Goal: Information Seeking & Learning: Learn about a topic

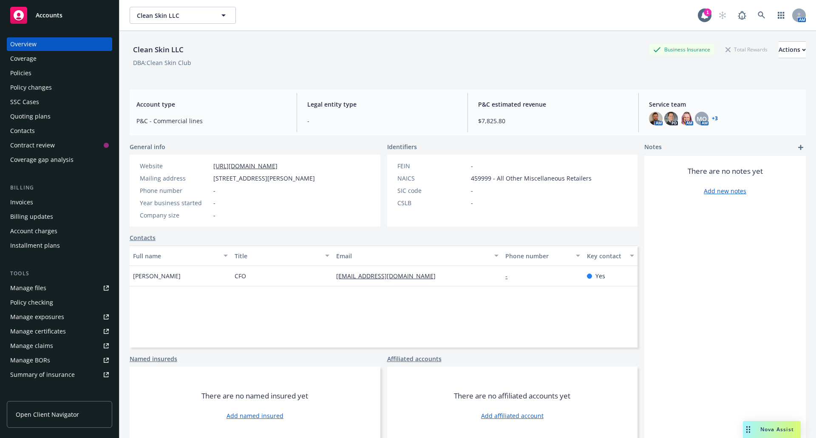
click at [30, 71] on div "Policies" at bounding box center [20, 73] width 21 height 14
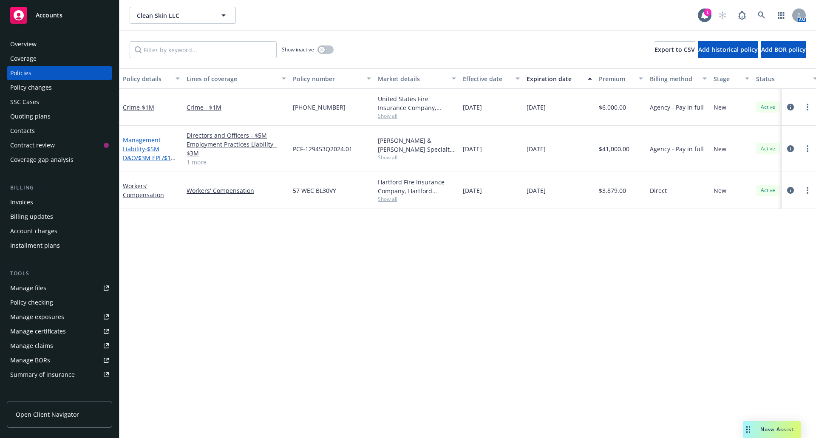
click at [142, 148] on link "Management Liability - $5M D&O/$3M EPL/$1M FID" at bounding box center [150, 153] width 54 height 35
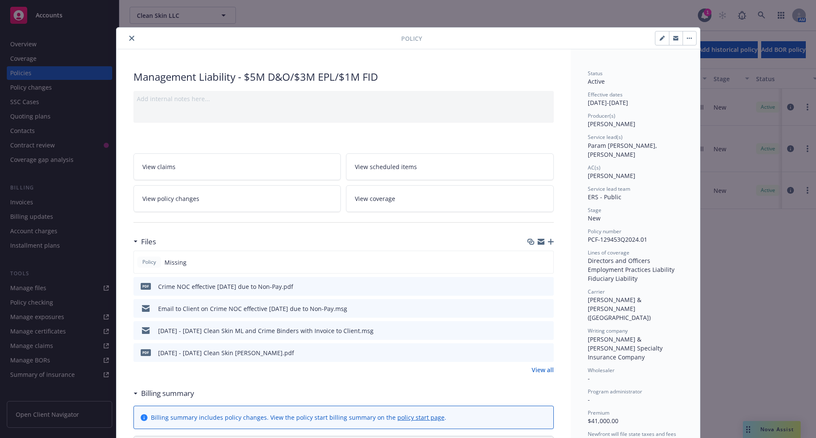
click at [548, 240] on icon "button" at bounding box center [551, 242] width 6 height 6
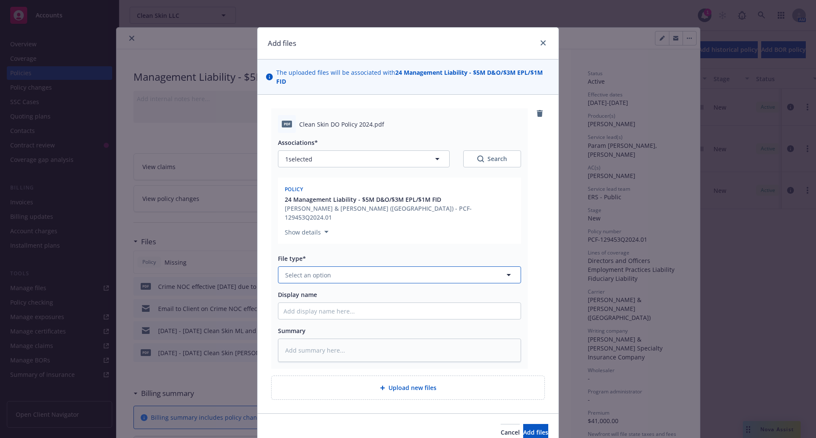
click at [441, 267] on button "Select an option" at bounding box center [399, 275] width 243 height 17
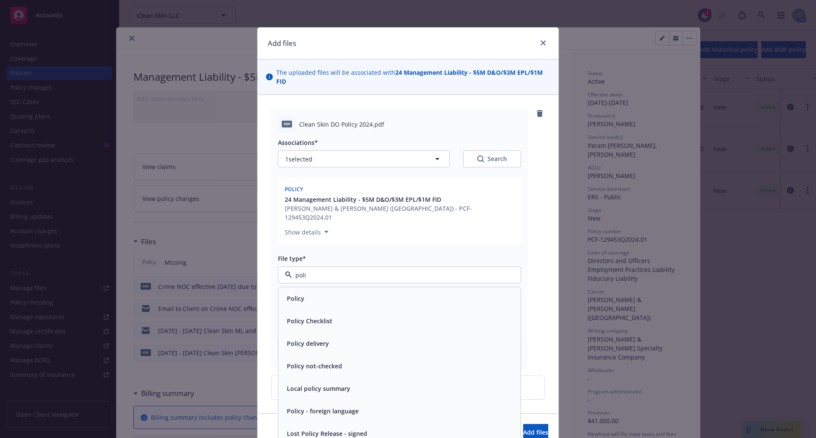
type input "poli"
click at [523, 424] on button "Add files" at bounding box center [535, 432] width 25 height 17
click at [396, 292] on div "Policy" at bounding box center [400, 298] width 232 height 12
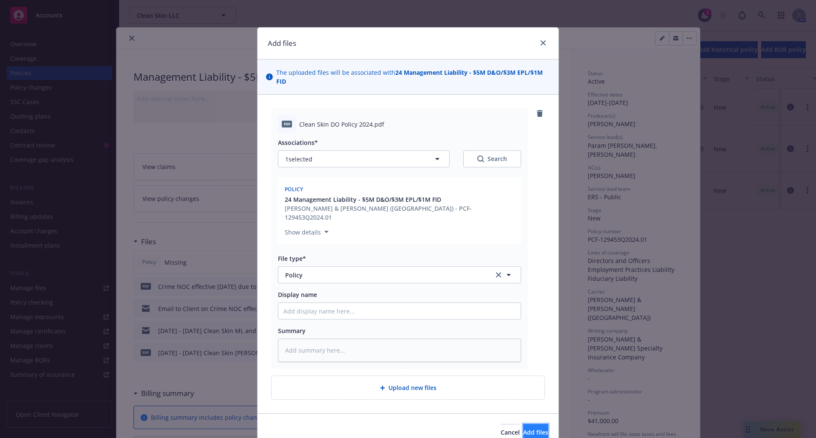
click at [525, 429] on span "Add files" at bounding box center [535, 433] width 25 height 8
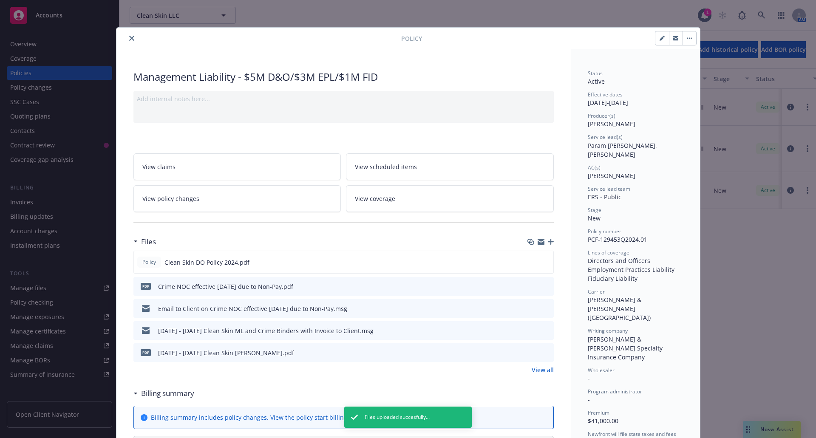
click at [129, 37] on icon "close" at bounding box center [131, 38] width 5 height 5
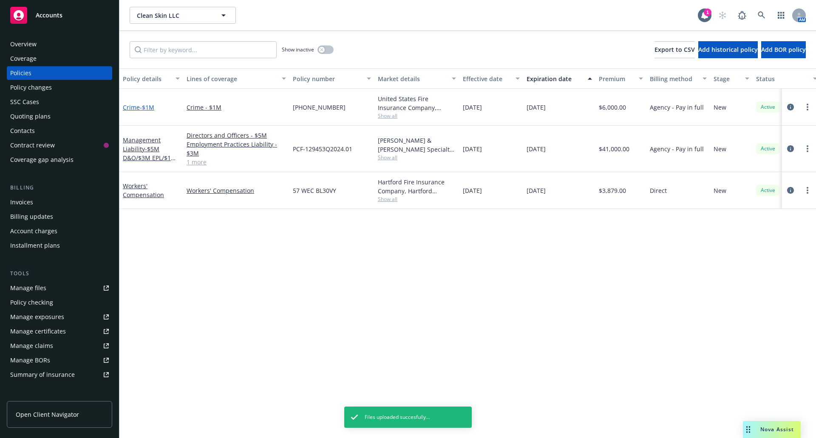
click at [142, 108] on span "- $1M" at bounding box center [147, 107] width 14 height 8
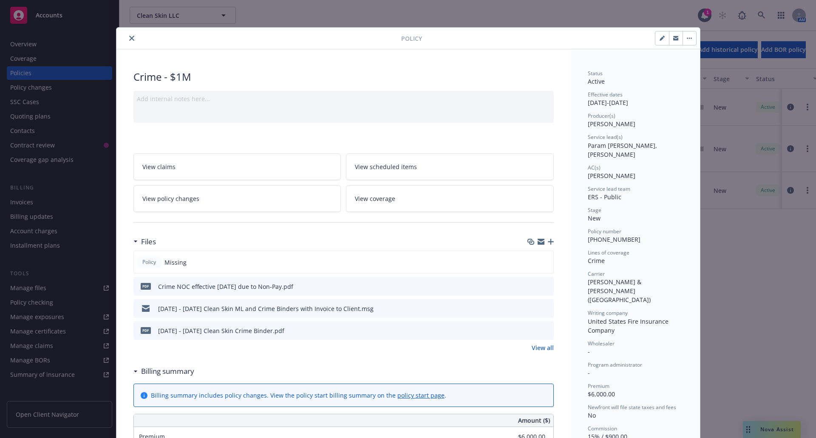
click at [548, 242] on icon "button" at bounding box center [551, 242] width 6 height 6
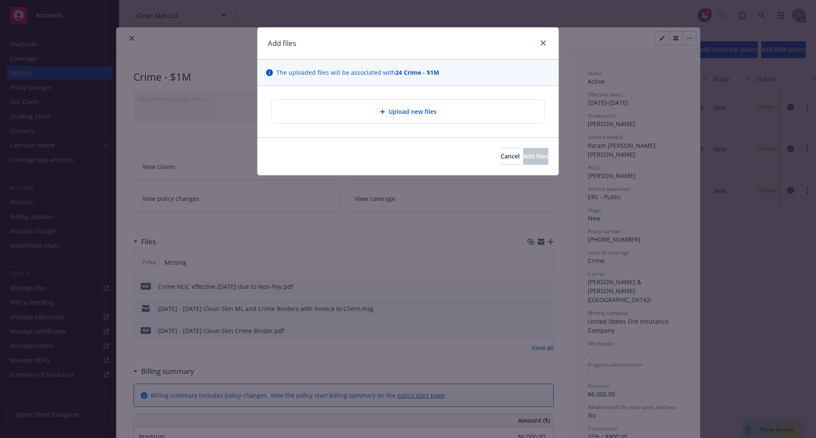
type textarea "x"
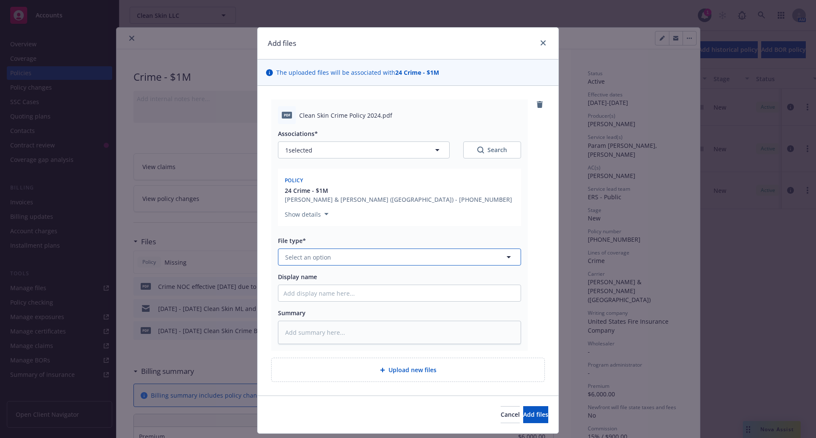
click at [396, 254] on button "Select an option" at bounding box center [399, 257] width 243 height 17
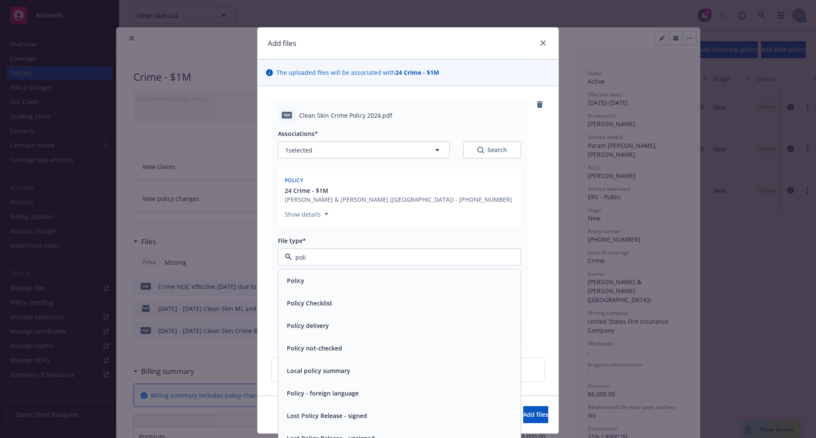
type input "polic"
click at [398, 273] on div "Policy" at bounding box center [399, 281] width 242 height 23
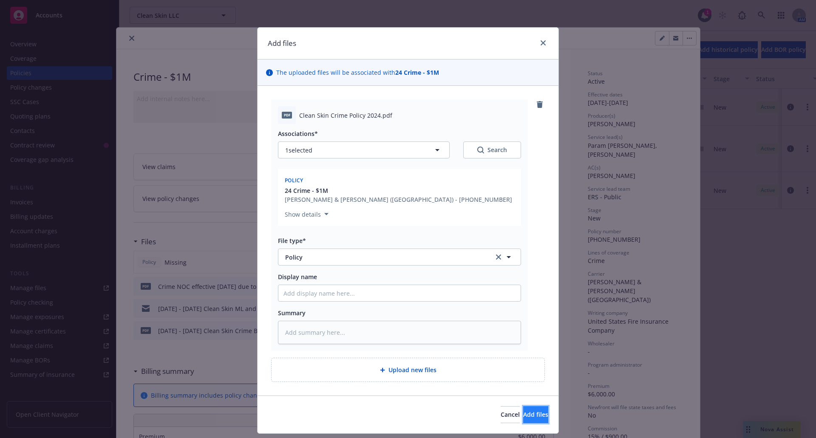
click at [531, 418] on span "Add files" at bounding box center [535, 415] width 25 height 8
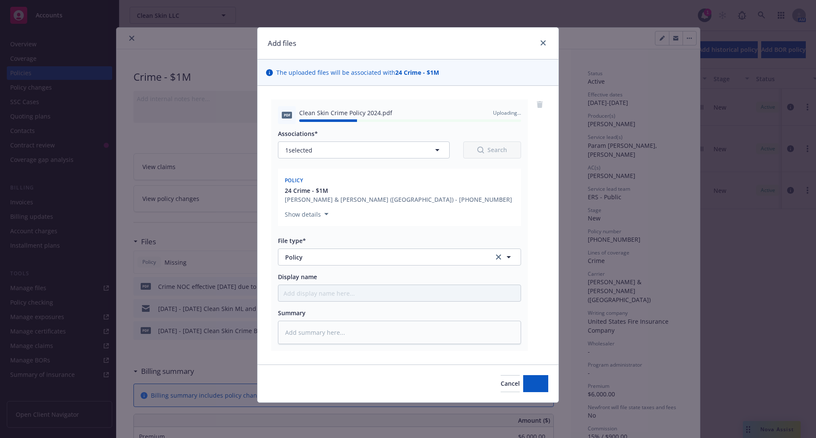
type textarea "x"
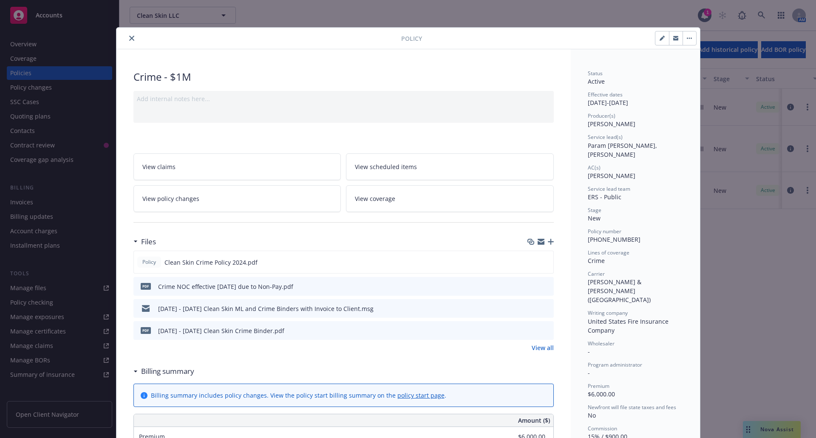
click at [129, 40] on icon "close" at bounding box center [131, 38] width 5 height 5
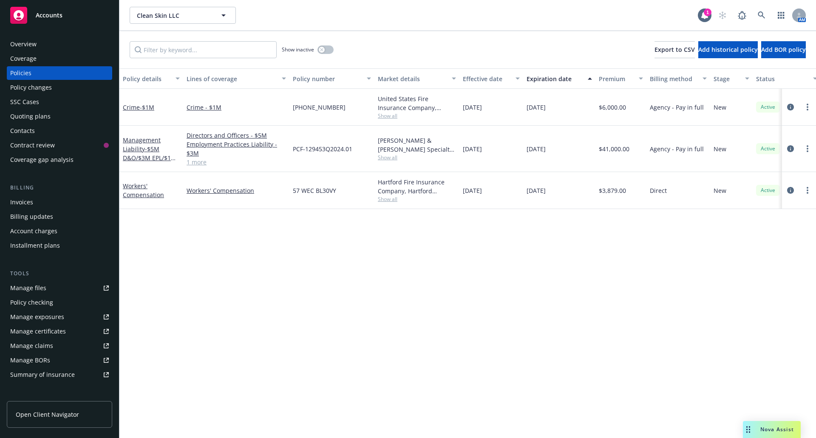
click at [38, 121] on div "Quoting plans" at bounding box center [30, 117] width 40 height 14
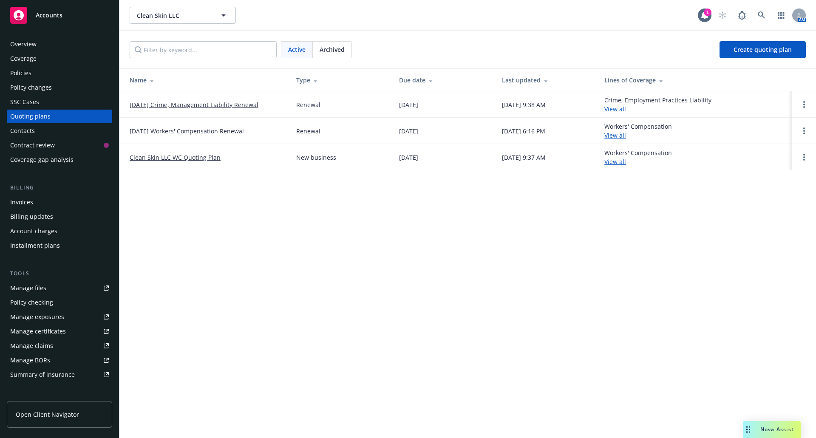
click at [328, 46] on span "Archived" at bounding box center [332, 49] width 25 height 9
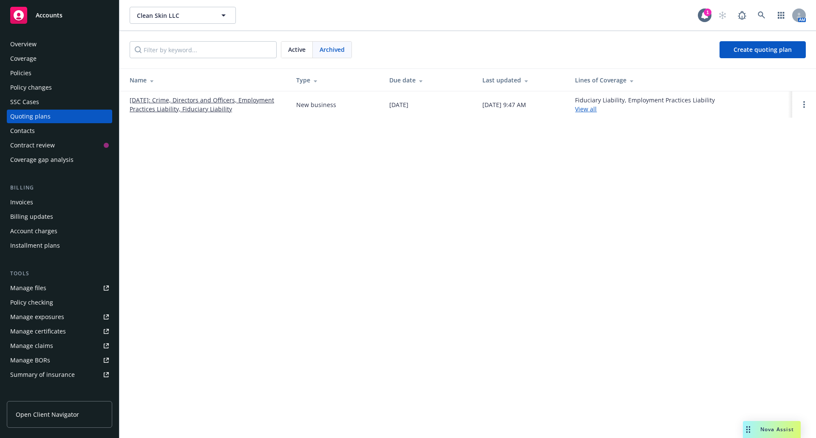
click at [226, 108] on link "10/15/2024: Crime, Directors and Officers, Employment Practices Liability, Fidu…" at bounding box center [206, 105] width 153 height 18
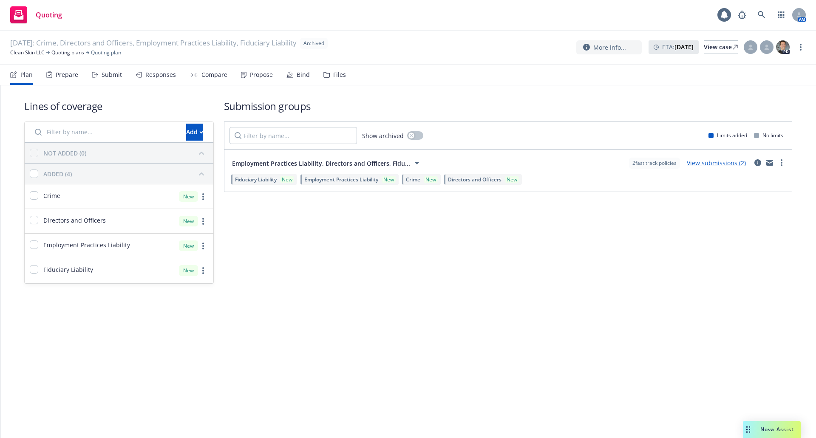
click at [335, 80] on div "Files" at bounding box center [335, 75] width 23 height 20
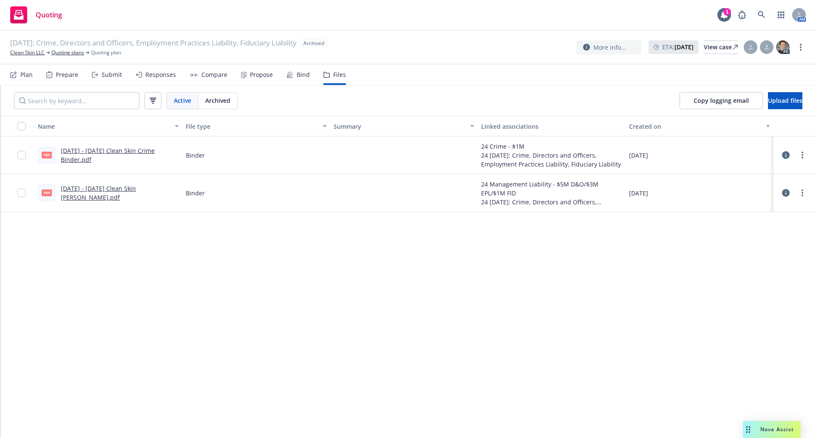
click at [257, 76] on div "Propose" at bounding box center [261, 74] width 23 height 7
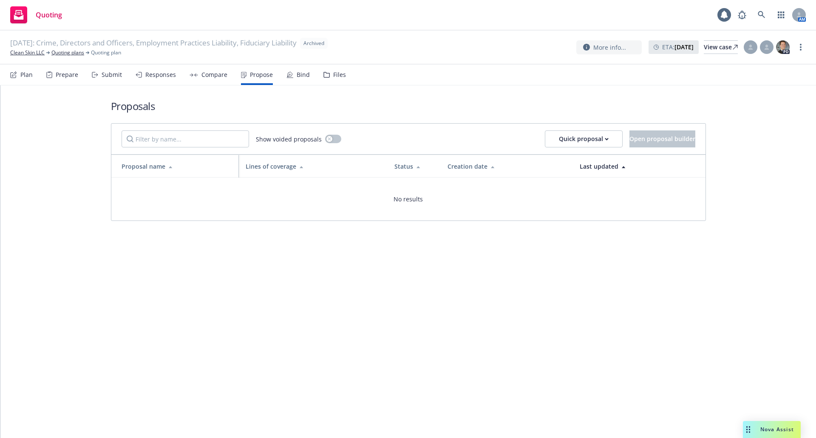
click at [207, 75] on div "Compare" at bounding box center [215, 74] width 26 height 7
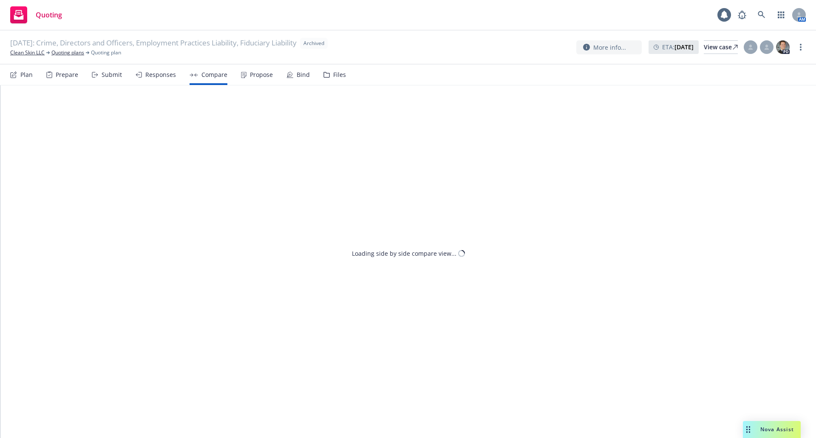
click at [155, 74] on div "Responses" at bounding box center [160, 74] width 31 height 7
click at [115, 73] on div "Submit" at bounding box center [112, 74] width 20 height 7
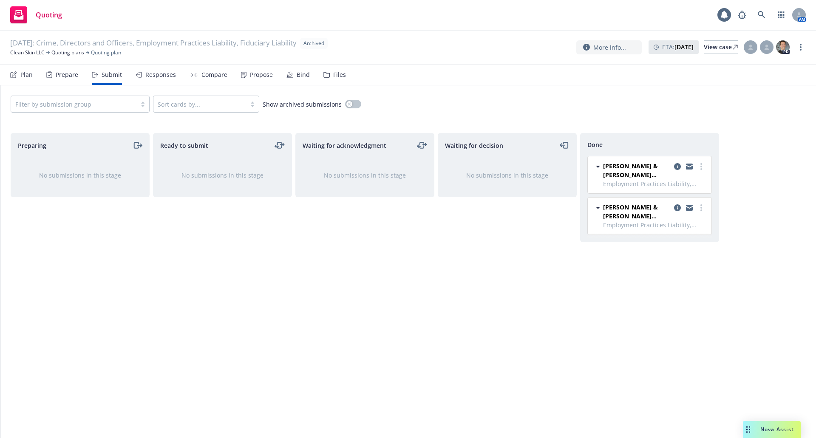
click at [70, 75] on div "Prepare" at bounding box center [67, 74] width 23 height 7
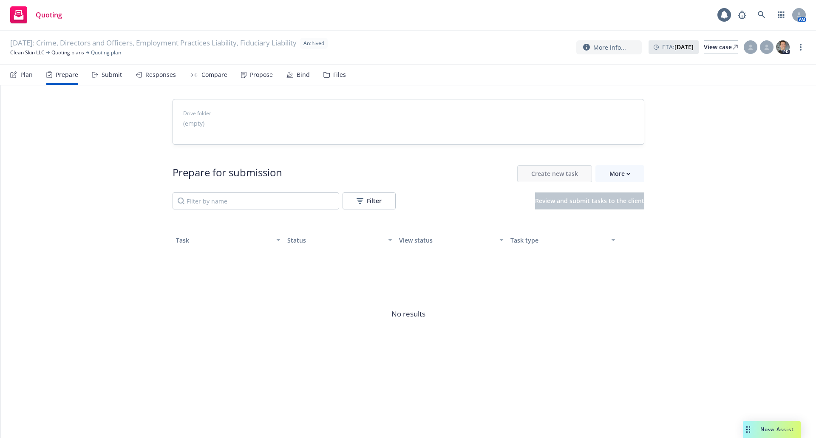
click at [97, 75] on icon at bounding box center [95, 75] width 6 height 6
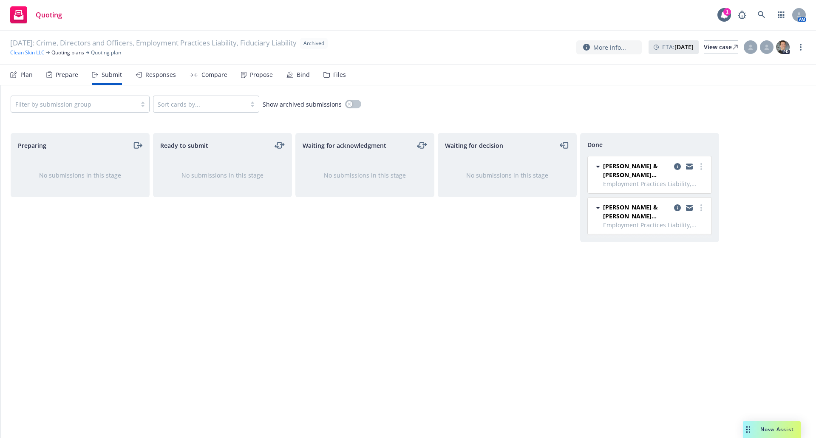
click at [34, 52] on link "Clean Skin LLC" at bounding box center [27, 53] width 34 height 8
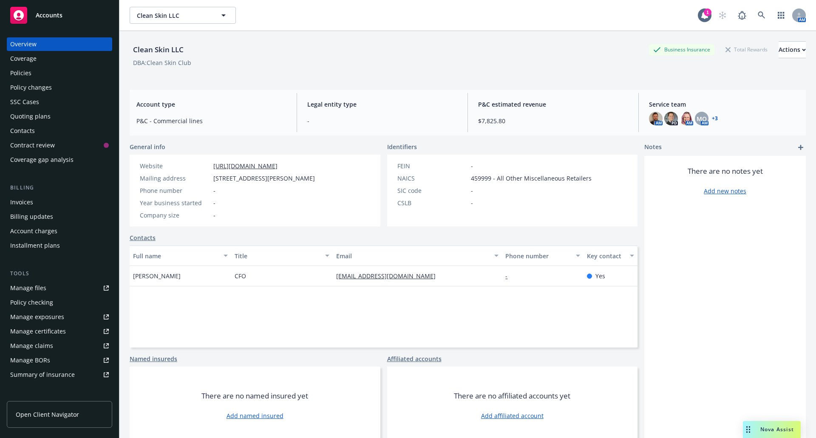
click at [48, 288] on link "Manage files" at bounding box center [59, 288] width 105 height 14
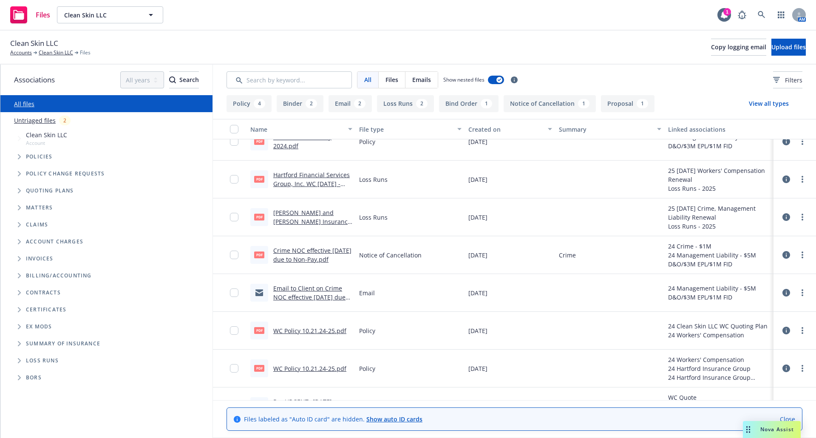
scroll to position [85, 0]
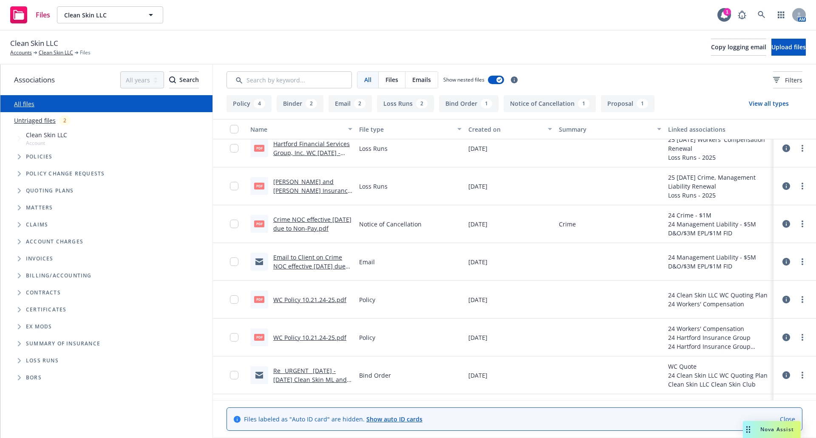
click at [312, 376] on link "Re_ URGENT_ 2024 - 2025 Clean Skin ML and Crime Binders.msg" at bounding box center [310, 380] width 74 height 26
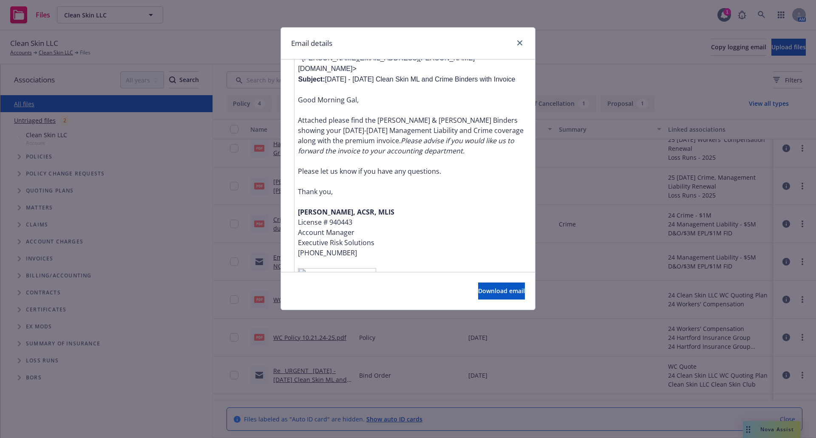
scroll to position [776, 0]
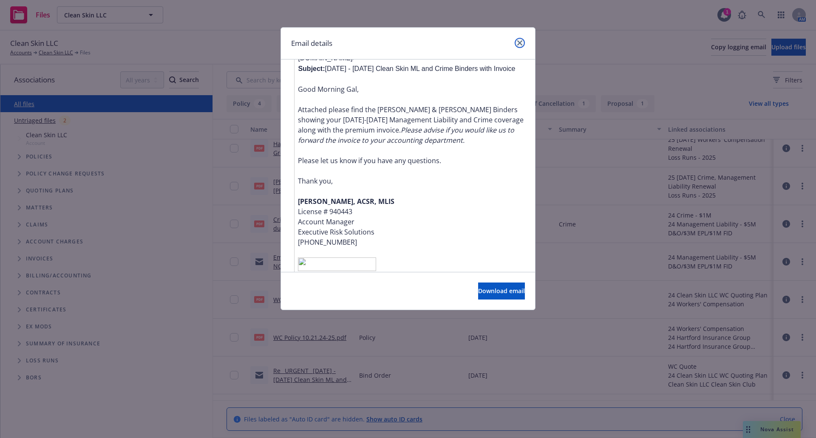
click at [522, 43] on icon "close" at bounding box center [519, 42] width 5 height 5
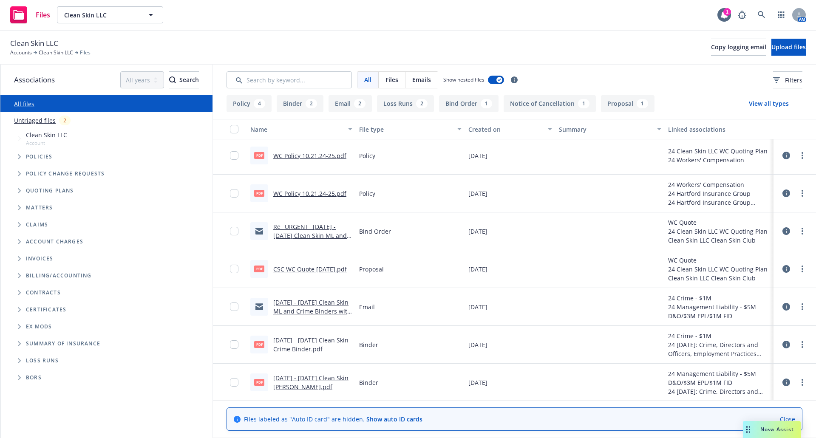
scroll to position [0, 0]
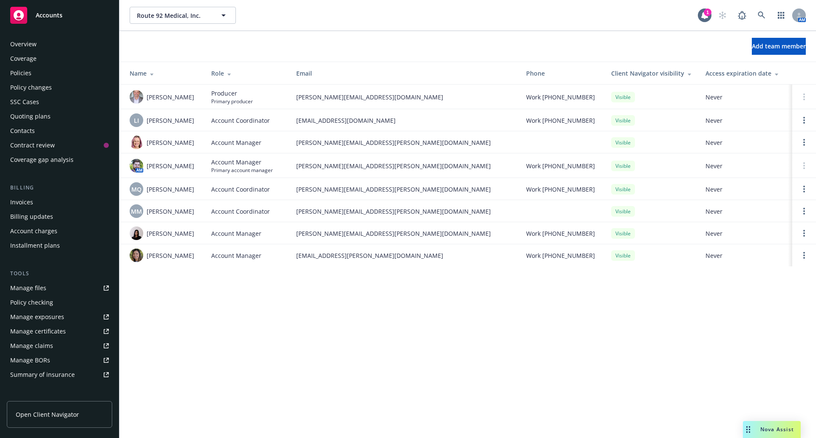
click at [39, 117] on div "Quoting plans" at bounding box center [30, 117] width 40 height 14
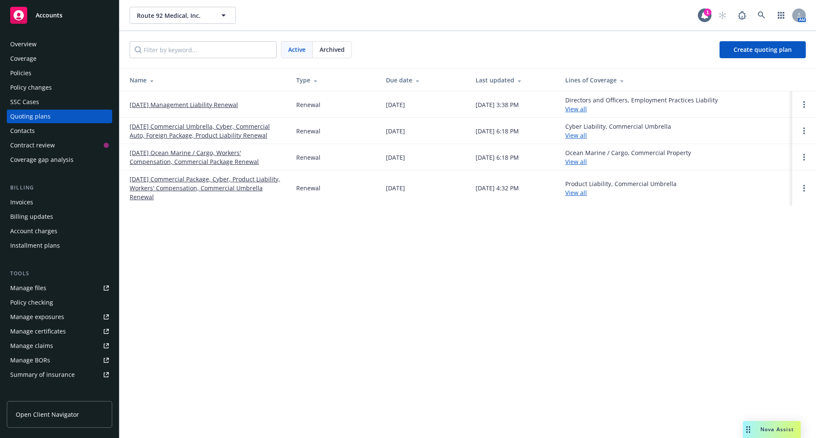
click at [189, 155] on link "[DATE] Ocean Marine / Cargo, Workers' Compensation, Commercial Package Renewal" at bounding box center [206, 157] width 153 height 18
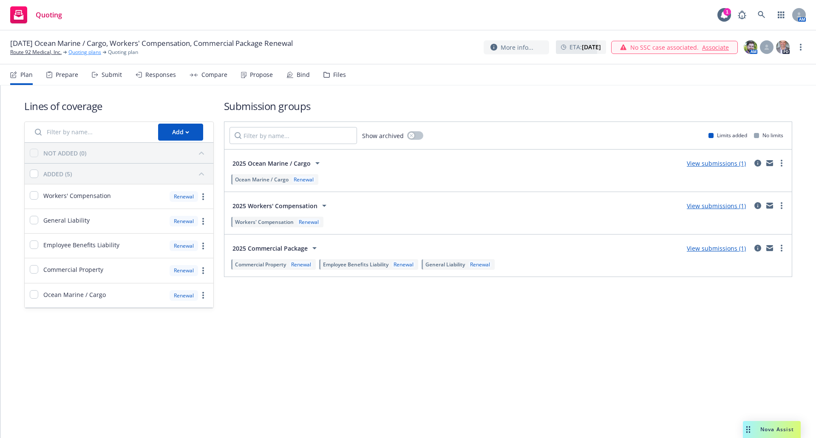
click at [82, 52] on link "Quoting plans" at bounding box center [84, 52] width 33 height 8
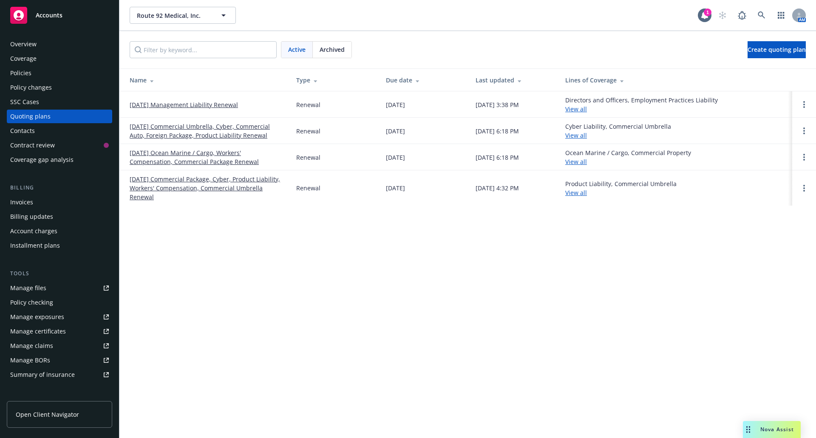
click at [45, 43] on div "Overview" at bounding box center [59, 44] width 99 height 14
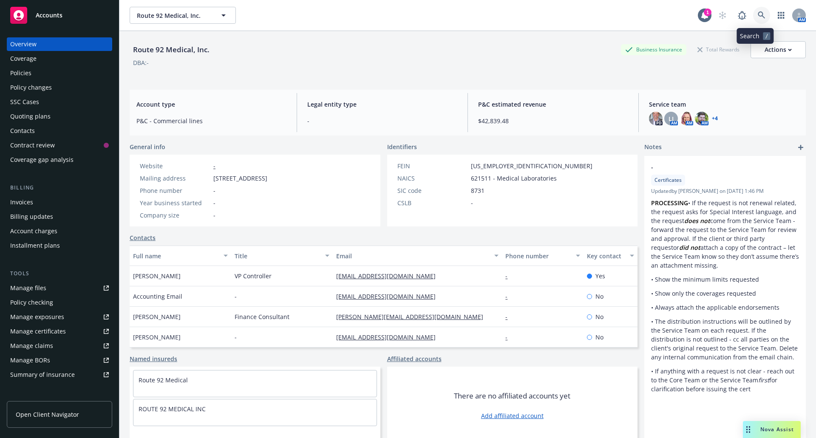
click at [758, 14] on icon at bounding box center [762, 15] width 8 height 8
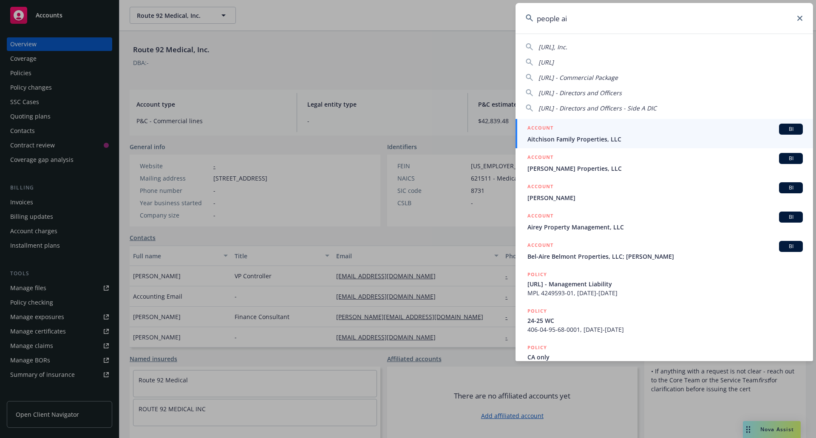
click at [553, 48] on span "People.AI, Inc." at bounding box center [553, 47] width 29 height 8
type input "People.AI, Inc."
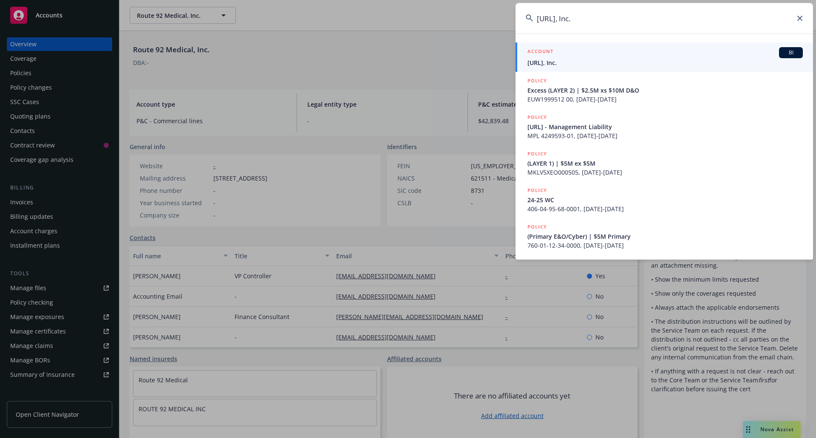
click at [556, 55] on div "ACCOUNT BI" at bounding box center [665, 52] width 275 height 11
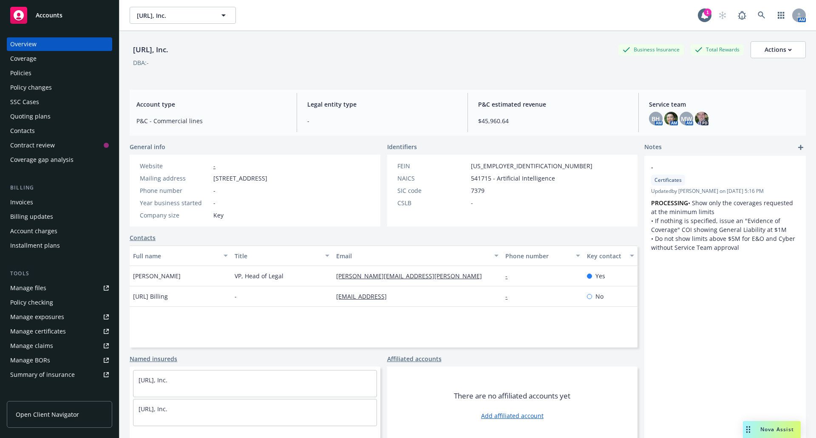
click at [20, 75] on div "Policies" at bounding box center [20, 73] width 21 height 14
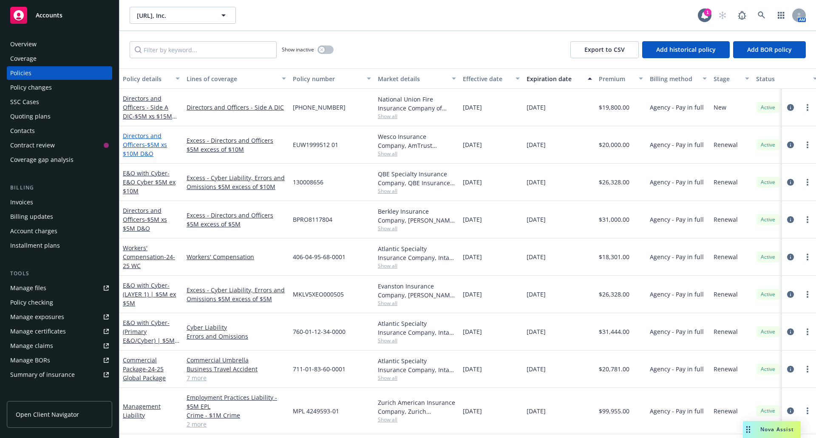
click at [139, 147] on link "Directors and Officers - $5M xs $10M D&O" at bounding box center [145, 145] width 44 height 26
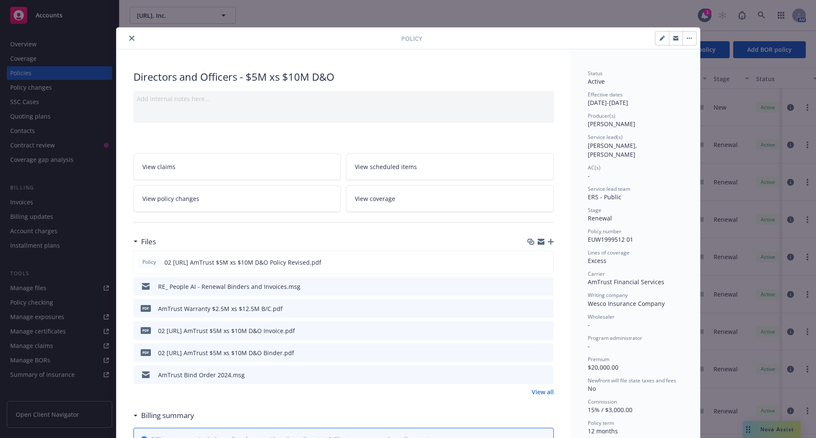
click at [660, 40] on icon "button" at bounding box center [662, 39] width 4 height 4
select select "RENEWAL"
select select "12"
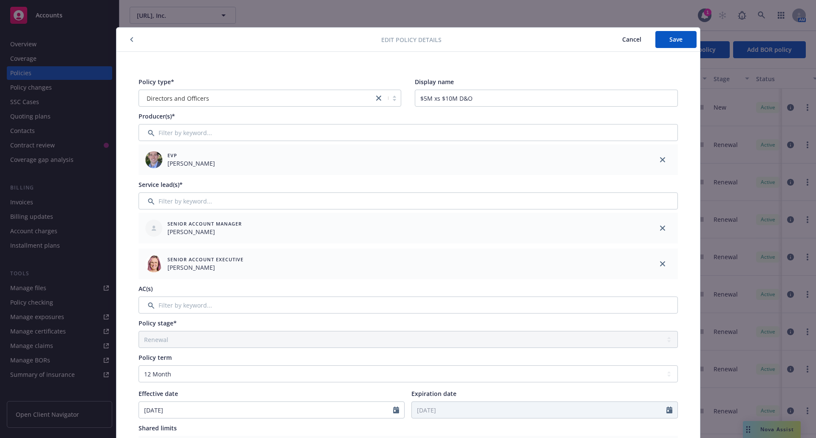
click at [629, 38] on span "Cancel" at bounding box center [631, 39] width 19 height 8
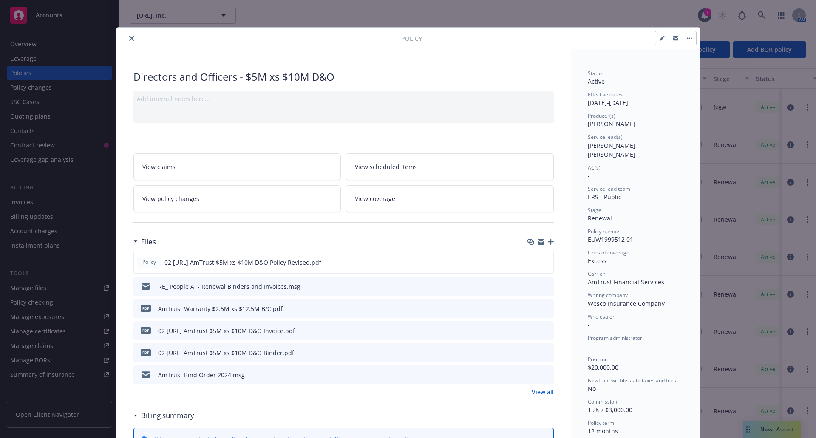
click at [127, 39] on button "close" at bounding box center [132, 38] width 10 height 10
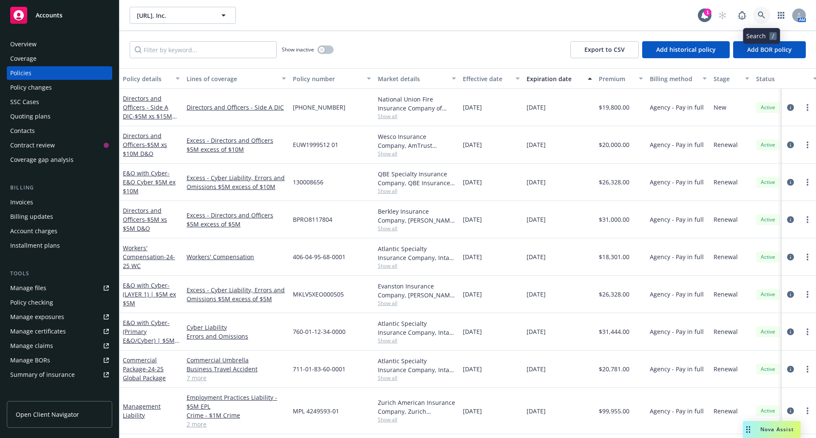
click at [761, 17] on icon at bounding box center [762, 15] width 8 height 8
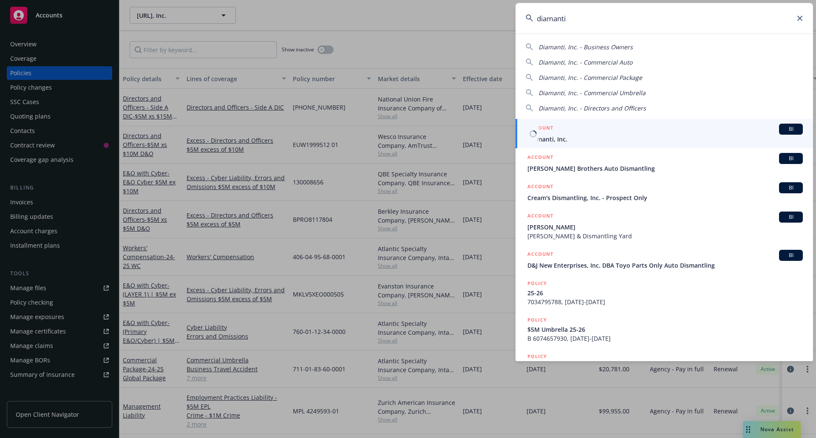
type input "diamanti"
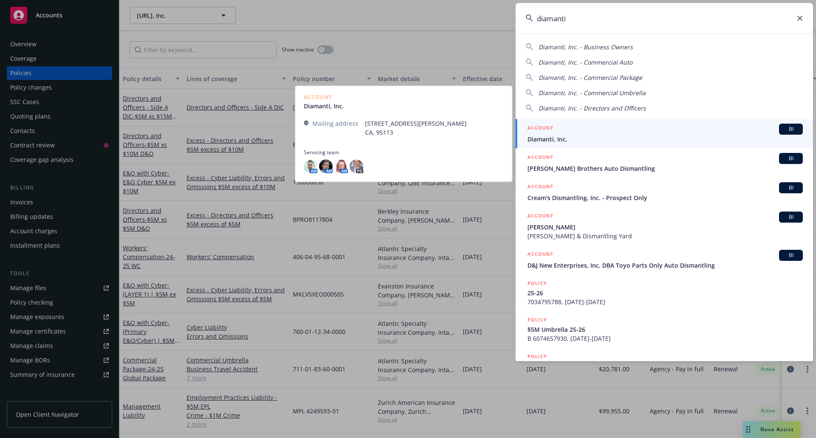
click at [700, 131] on div "ACCOUNT BI" at bounding box center [665, 129] width 275 height 11
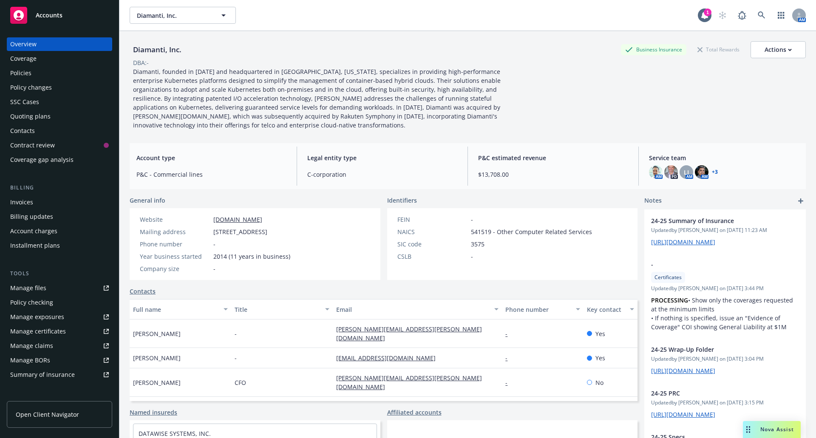
click at [712, 170] on link "+ 3" at bounding box center [715, 172] width 6 height 5
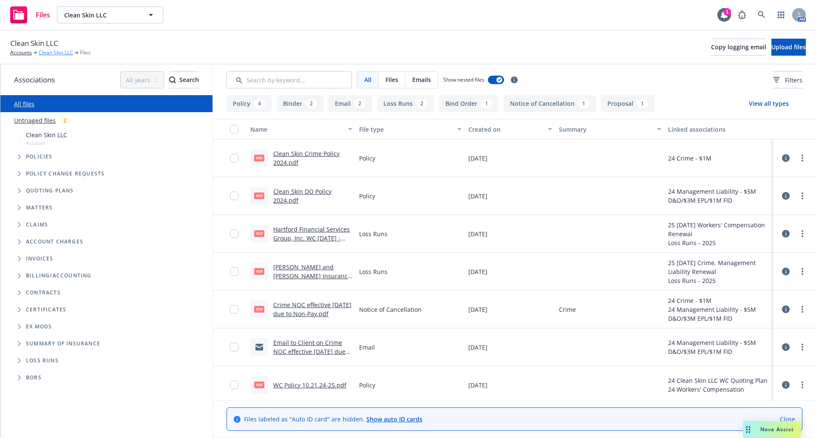
click at [51, 52] on link "Clean Skin LLC" at bounding box center [56, 53] width 34 height 8
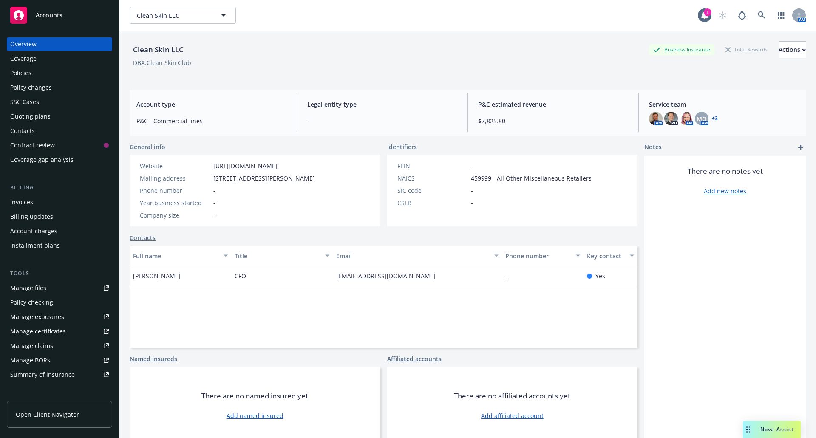
click at [33, 76] on div "Policies" at bounding box center [59, 73] width 99 height 14
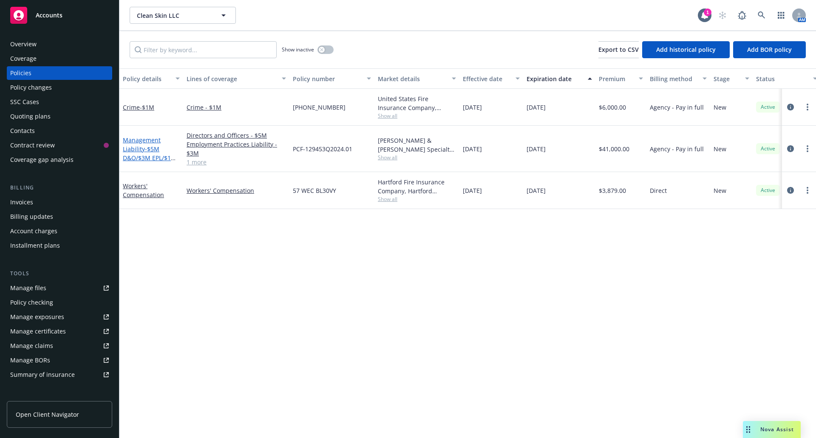
click at [139, 147] on link "Management Liability - $5M D&O/$3M EPL/$1M FID" at bounding box center [150, 153] width 54 height 35
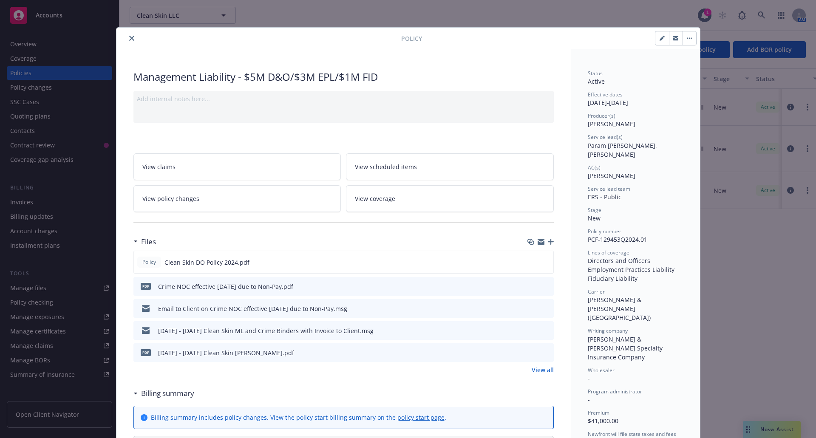
click at [656, 42] on button "button" at bounding box center [663, 38] width 14 height 14
select select "NEW"
select select "12"
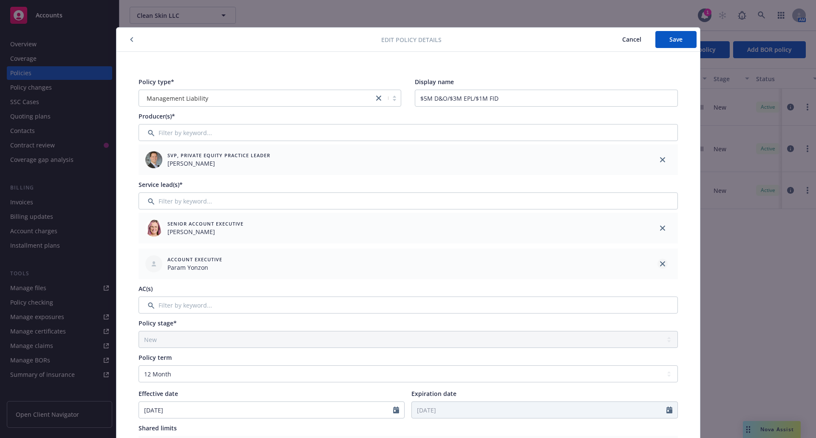
click at [660, 265] on icon "close" at bounding box center [662, 263] width 5 height 5
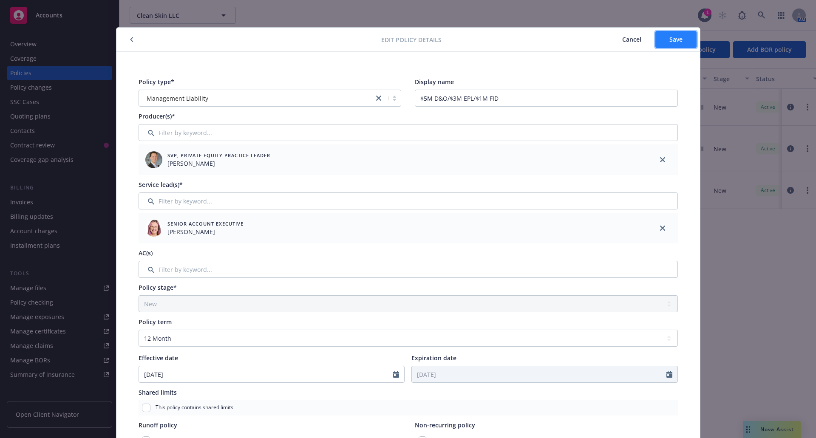
click at [662, 39] on button "Save" at bounding box center [676, 39] width 41 height 17
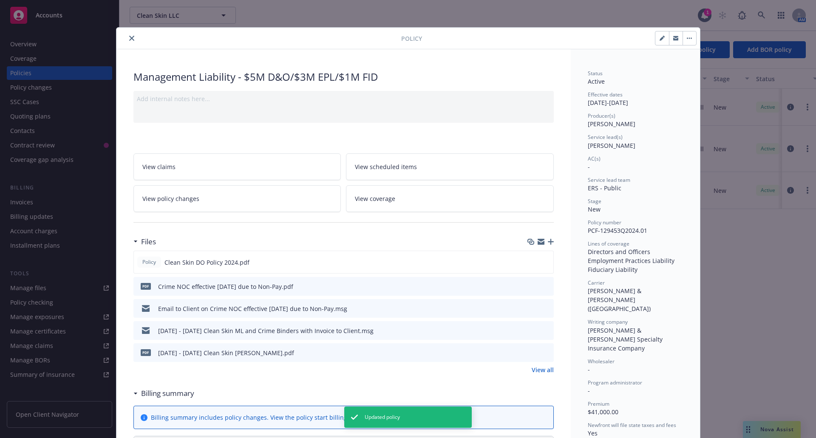
click at [129, 38] on icon "close" at bounding box center [131, 38] width 5 height 5
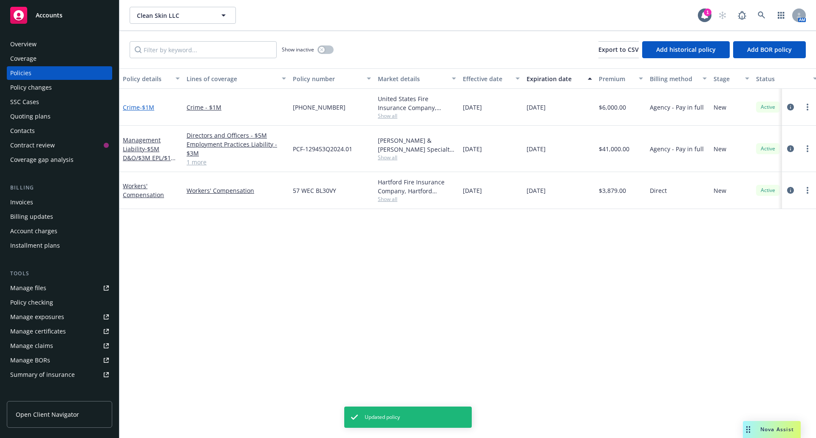
click at [131, 107] on link "Crime - $1M" at bounding box center [138, 107] width 31 height 8
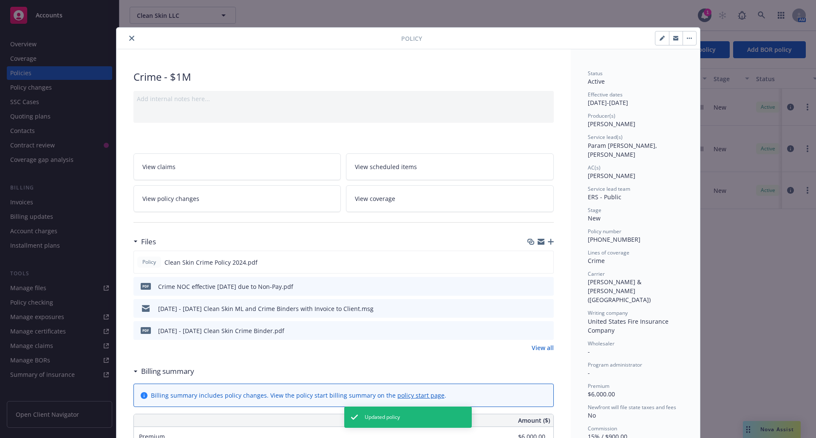
click at [660, 36] on icon "button" at bounding box center [662, 38] width 5 height 5
select select "NEW"
select select "12"
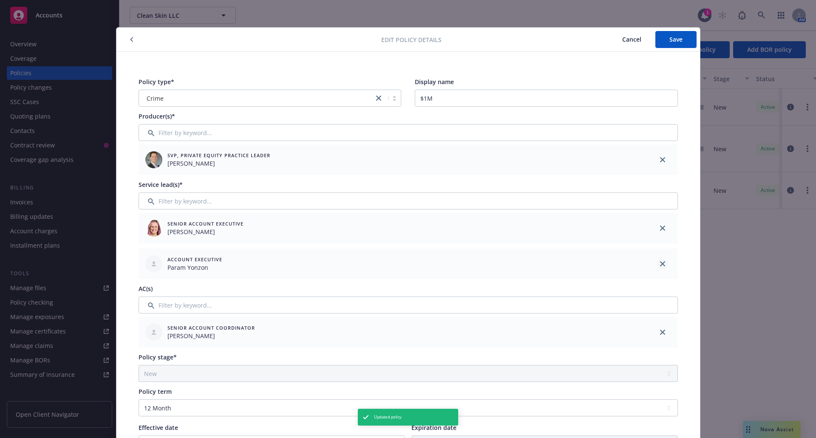
click at [661, 264] on icon "close" at bounding box center [662, 263] width 5 height 5
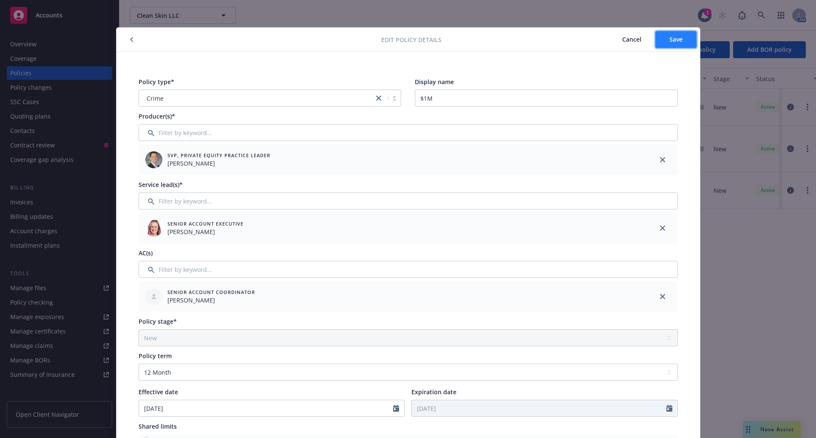
click at [670, 37] on span "Save" at bounding box center [676, 39] width 13 height 8
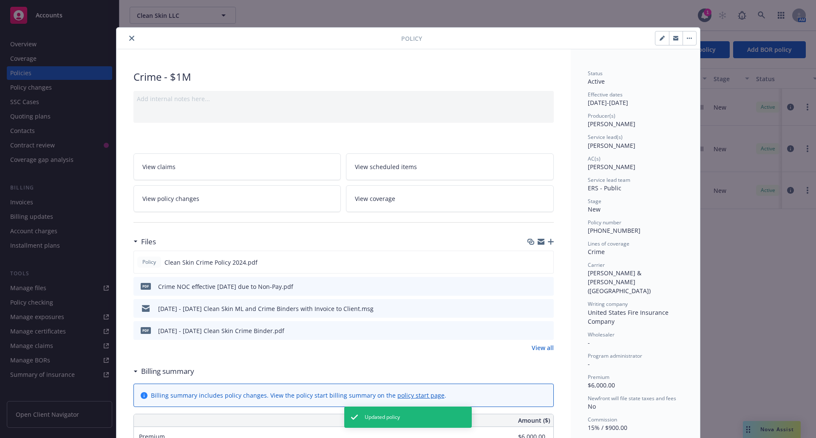
click at [129, 35] on button "close" at bounding box center [132, 38] width 10 height 10
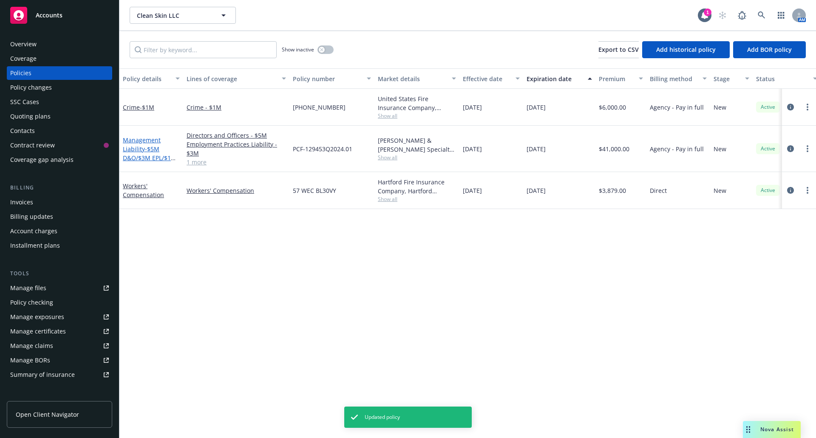
click at [131, 157] on span "- $5M D&O/$3M EPL/$1M FID" at bounding box center [150, 158] width 54 height 26
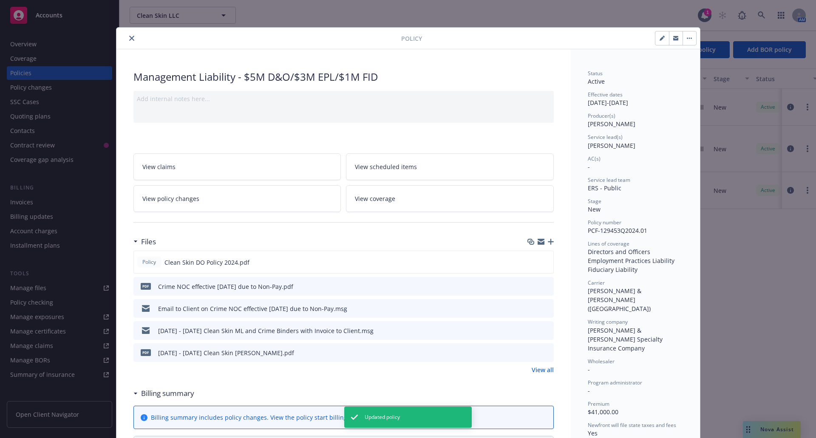
scroll to position [26, 0]
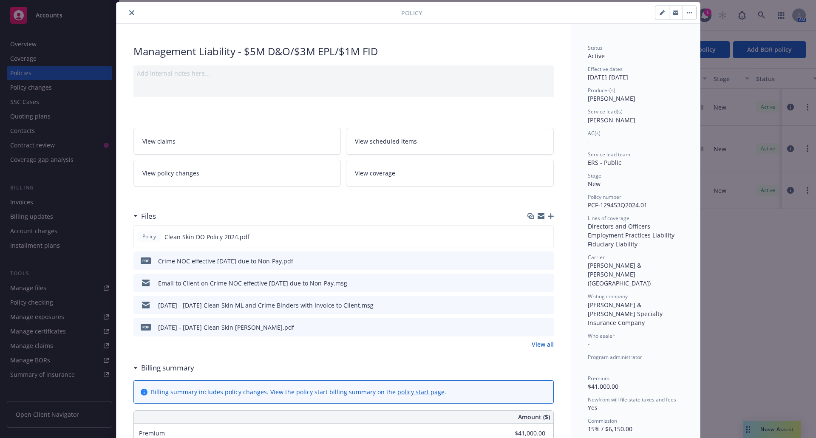
click at [660, 11] on icon "button" at bounding box center [662, 12] width 5 height 5
select select "NEW"
select select "12"
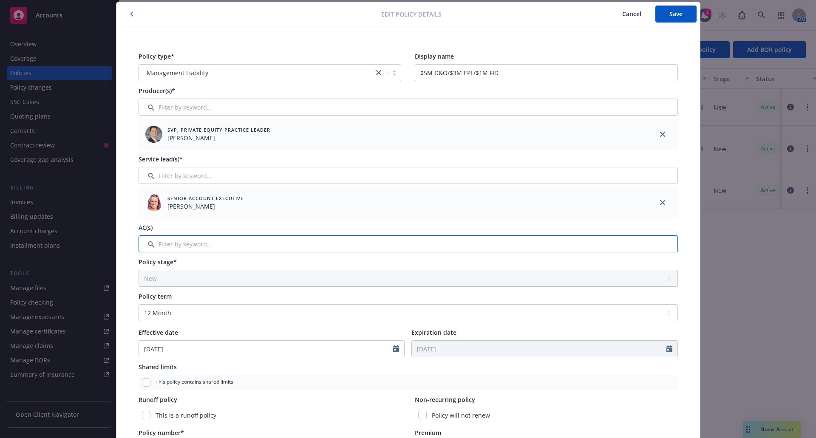
click at [188, 248] on input "Filter by keyword..." at bounding box center [408, 244] width 539 height 17
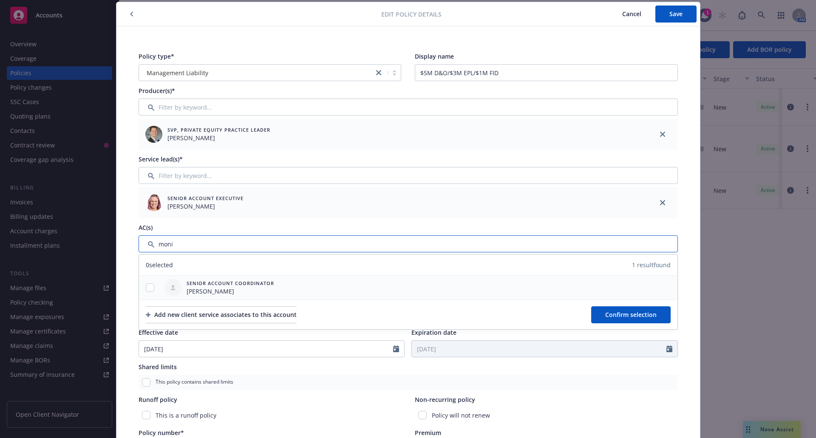
type input "moni"
click at [147, 287] on input "checkbox" at bounding box center [150, 288] width 9 height 9
checkbox input "true"
click at [616, 319] on button "Confirm selection" at bounding box center [630, 315] width 79 height 17
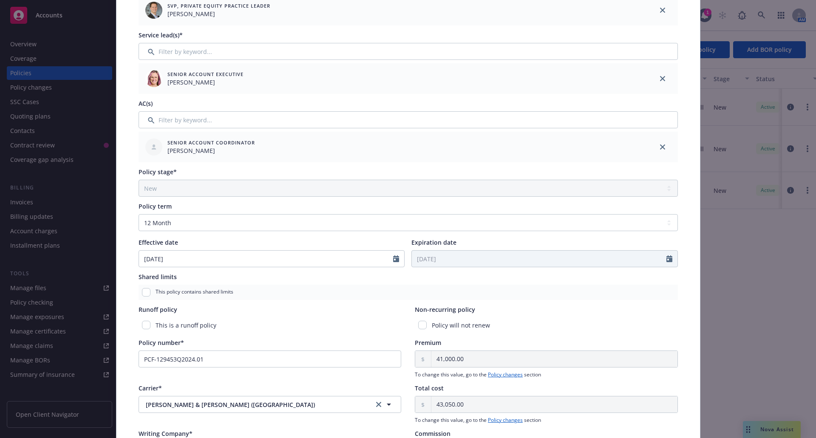
scroll to position [0, 0]
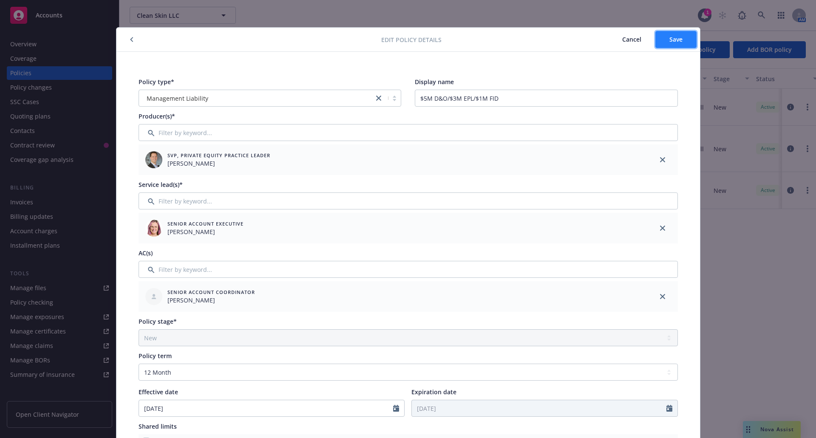
click at [681, 40] on button "Save" at bounding box center [676, 39] width 41 height 17
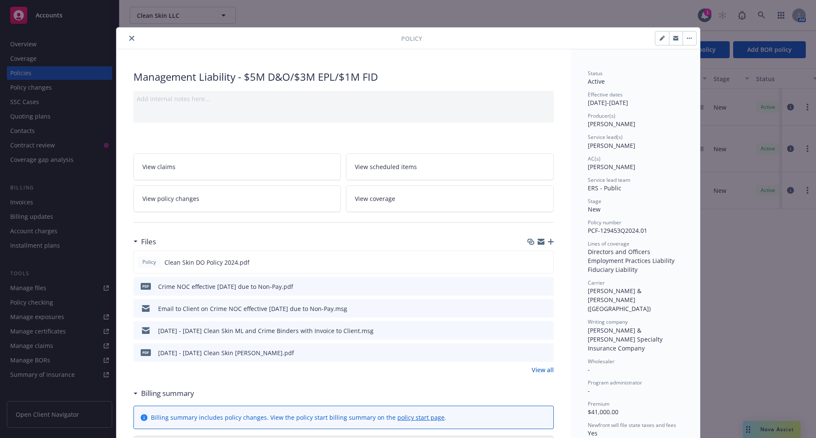
click at [134, 40] on div at bounding box center [260, 38] width 281 height 10
click at [129, 37] on icon "close" at bounding box center [131, 38] width 5 height 5
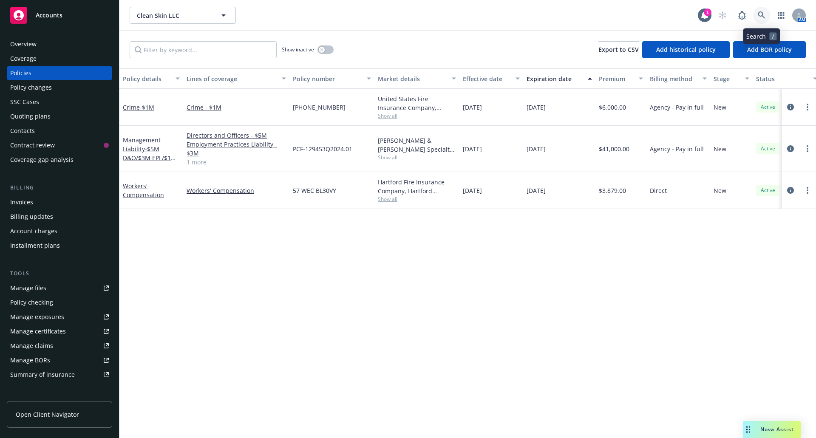
click at [761, 16] on icon at bounding box center [761, 14] width 7 height 7
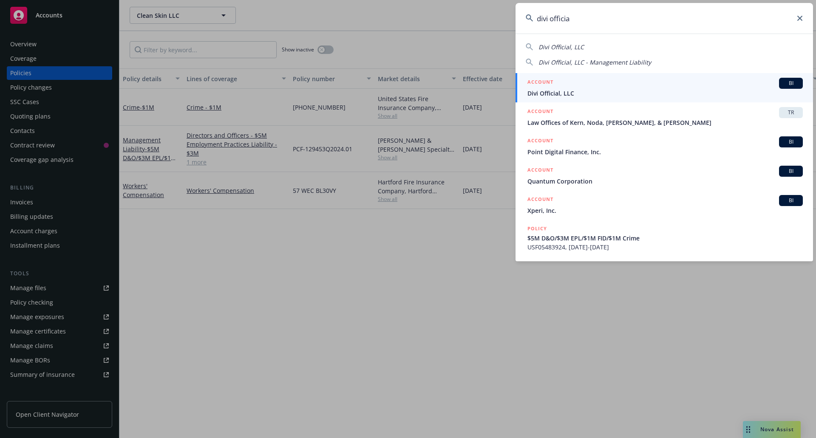
type input "divi officia"
click at [690, 87] on div "ACCOUNT BI" at bounding box center [665, 83] width 275 height 11
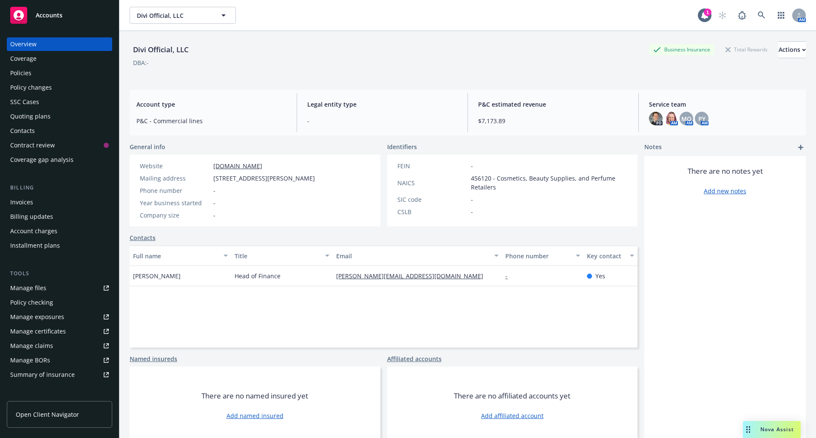
click at [27, 74] on div "Policies" at bounding box center [20, 73] width 21 height 14
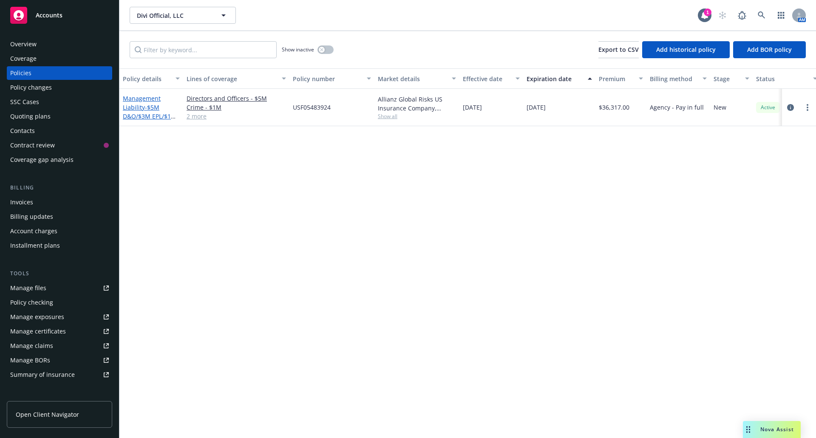
click at [135, 105] on link "Management Liability - $5M D&O/$3M EPL/$1M FID/$1M Crime" at bounding box center [150, 111] width 54 height 35
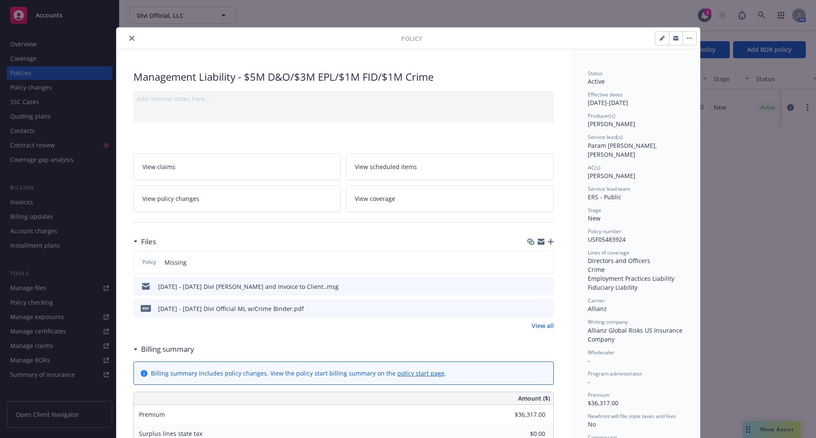
click at [660, 37] on icon "button" at bounding box center [662, 38] width 5 height 5
select select "NEW"
select select "12"
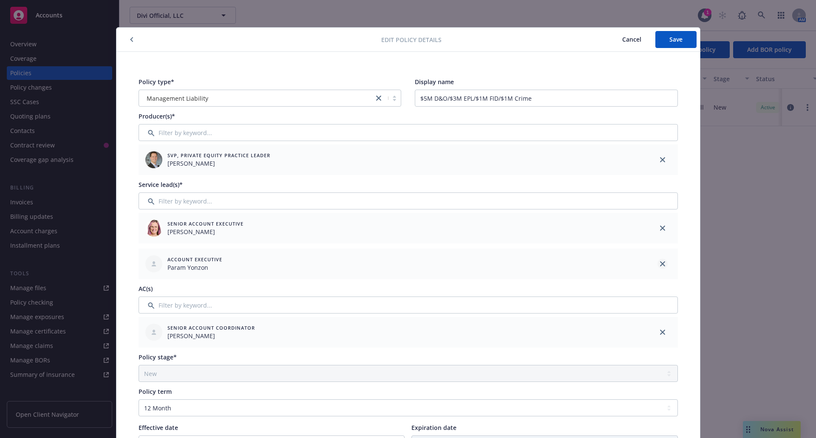
click at [660, 263] on icon "close" at bounding box center [662, 263] width 5 height 5
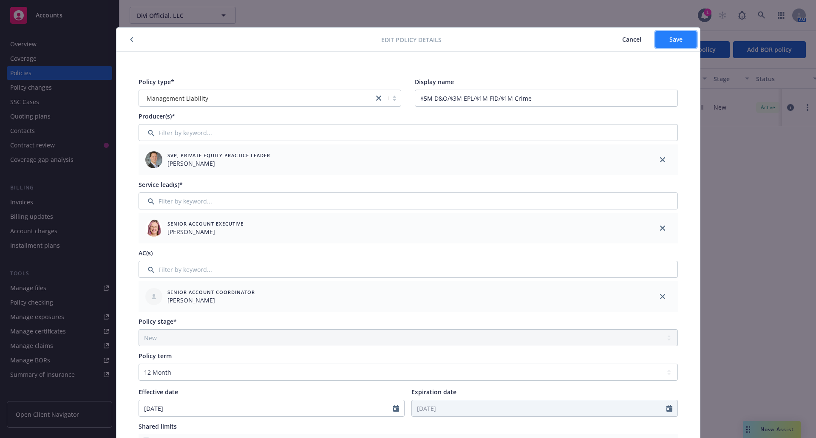
click at [674, 43] on button "Save" at bounding box center [676, 39] width 41 height 17
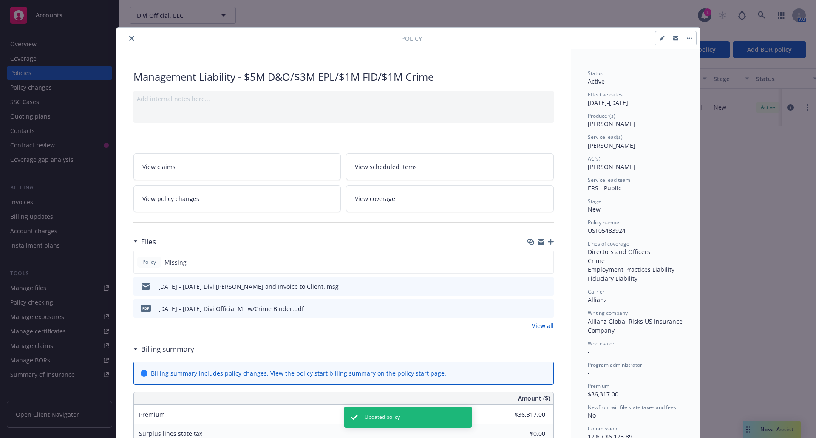
click at [130, 39] on icon "close" at bounding box center [131, 38] width 5 height 5
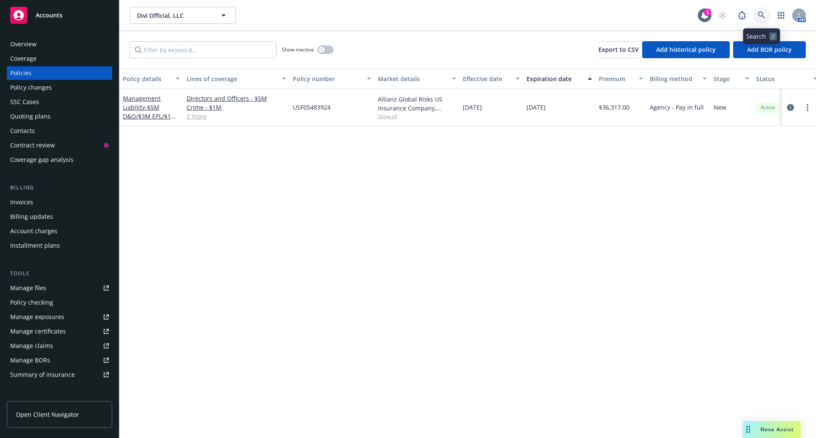
click at [761, 16] on icon at bounding box center [761, 14] width 7 height 7
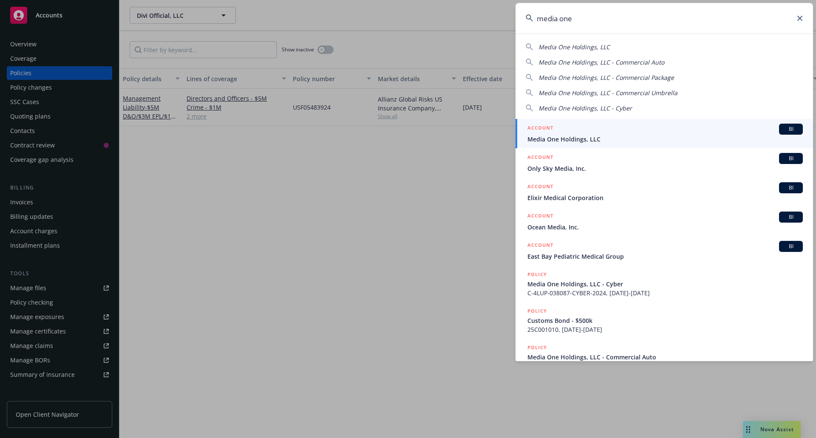
type input "media one"
click at [591, 137] on span "Media One Holdings, LLC" at bounding box center [665, 139] width 275 height 9
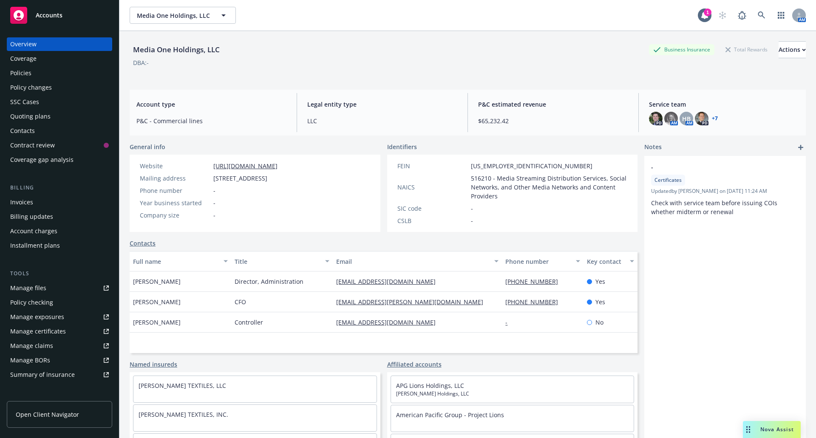
click at [23, 71] on div "Policies" at bounding box center [20, 73] width 21 height 14
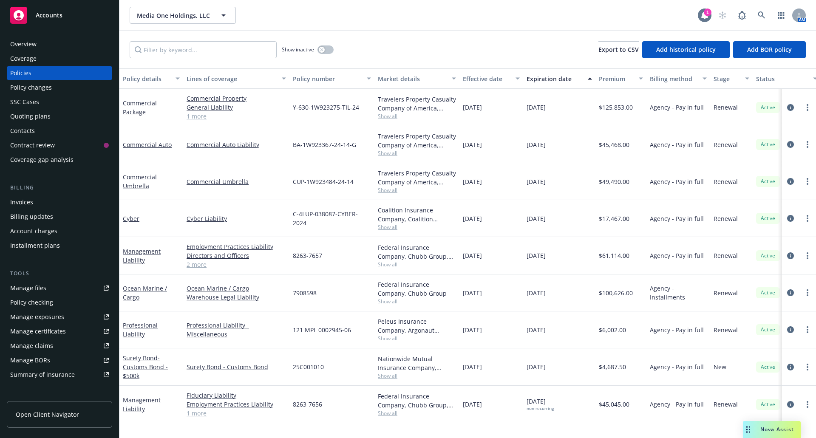
click at [707, 16] on icon at bounding box center [704, 15] width 7 height 8
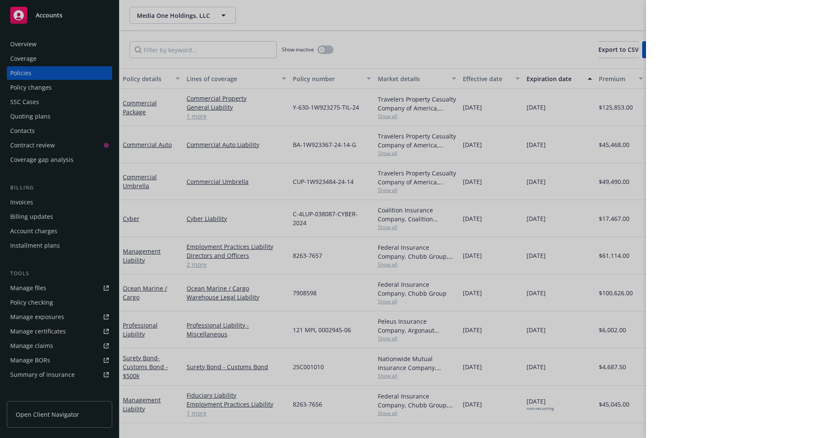
click at [584, 17] on div at bounding box center [408, 219] width 816 height 438
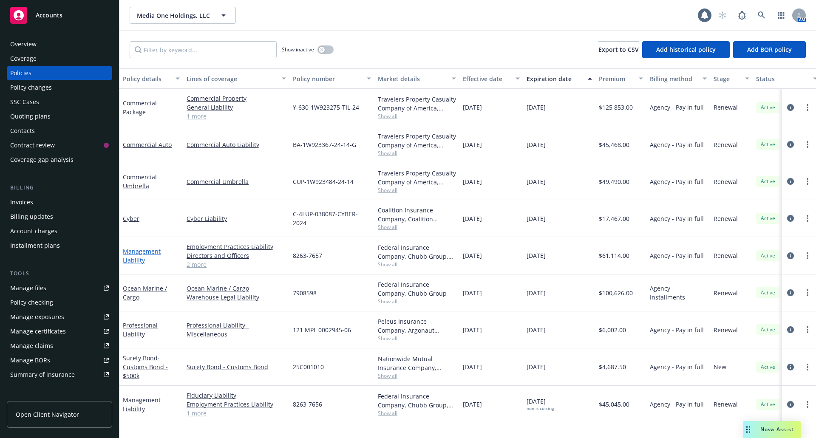
click at [137, 254] on link "Management Liability" at bounding box center [142, 255] width 38 height 17
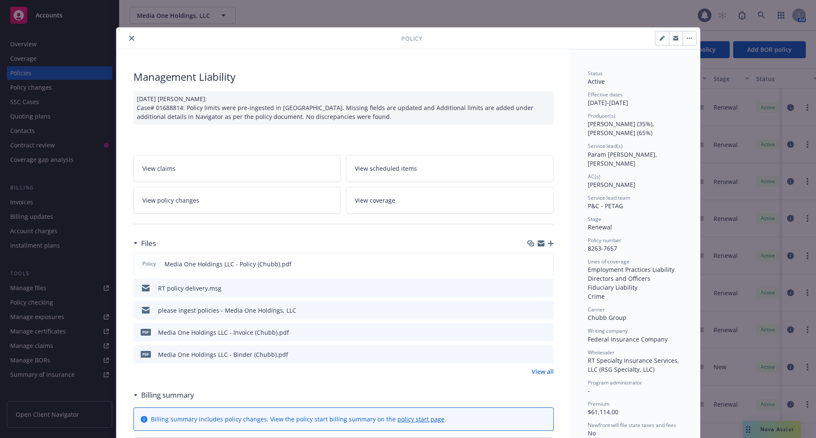
click at [129, 36] on icon "close" at bounding box center [131, 38] width 5 height 5
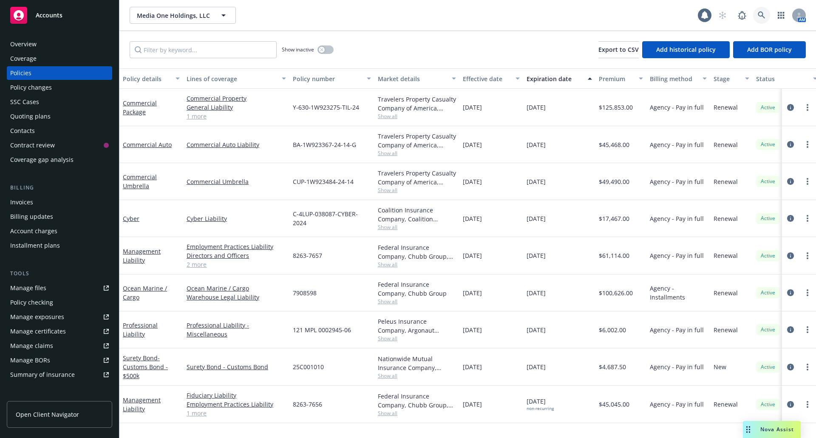
click at [763, 12] on icon at bounding box center [762, 15] width 8 height 8
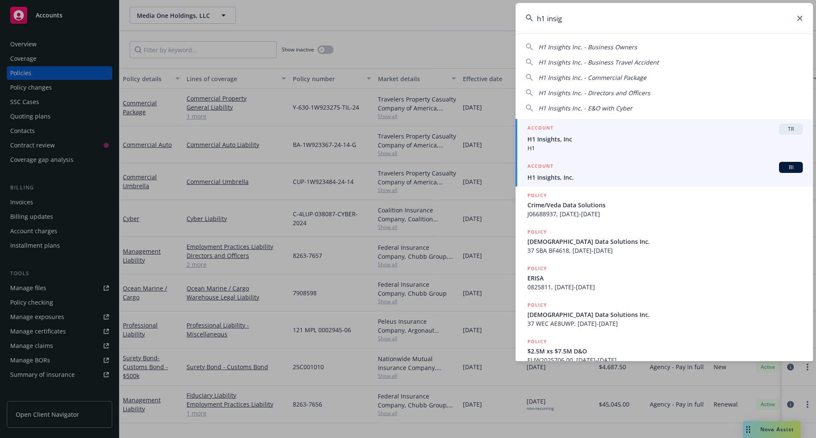
type input "h1 insig"
click at [619, 181] on span "H1 Insights, Inc." at bounding box center [665, 177] width 275 height 9
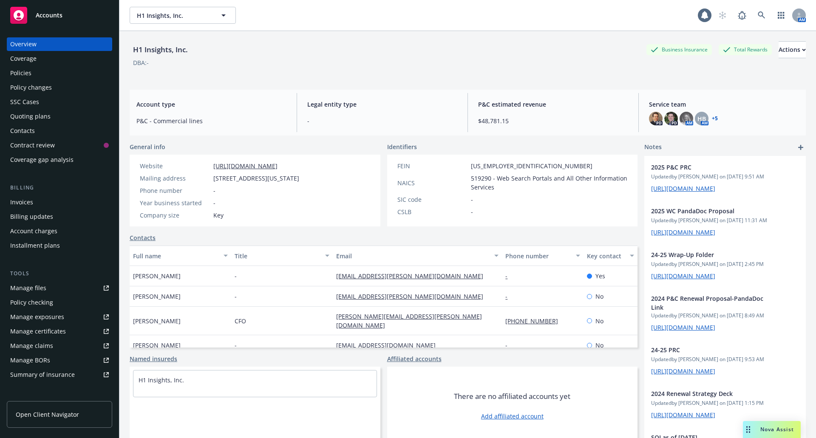
click at [57, 69] on div "Policies" at bounding box center [59, 73] width 99 height 14
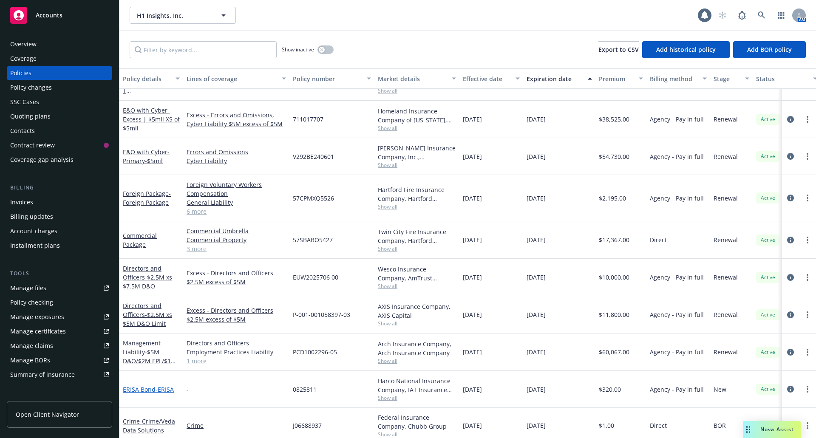
scroll to position [170, 0]
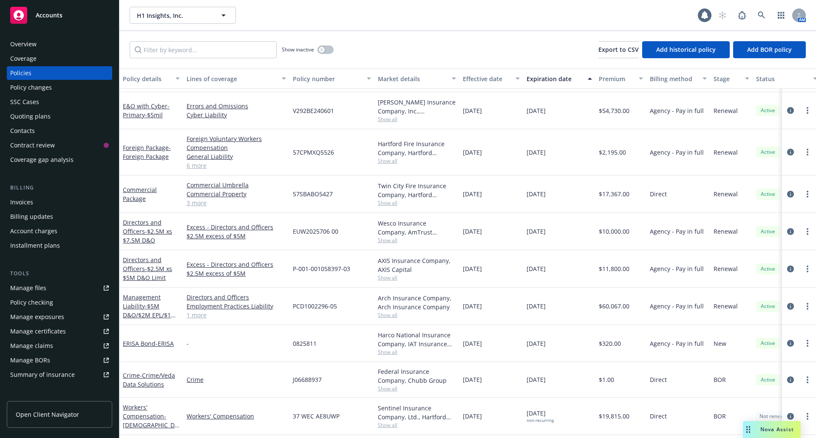
click at [150, 380] on div "Crime - Crime/Veda Data Solutions" at bounding box center [151, 380] width 57 height 18
click at [148, 383] on span "- Crime/Veda Data Solutions" at bounding box center [149, 380] width 52 height 17
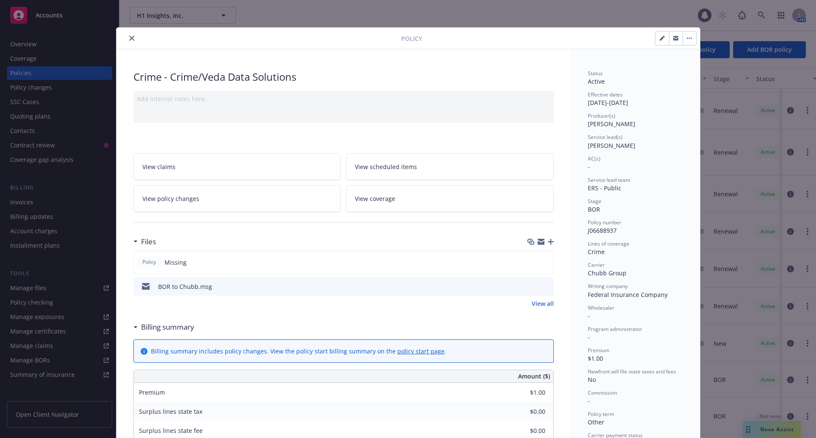
click at [129, 37] on icon "close" at bounding box center [131, 38] width 5 height 5
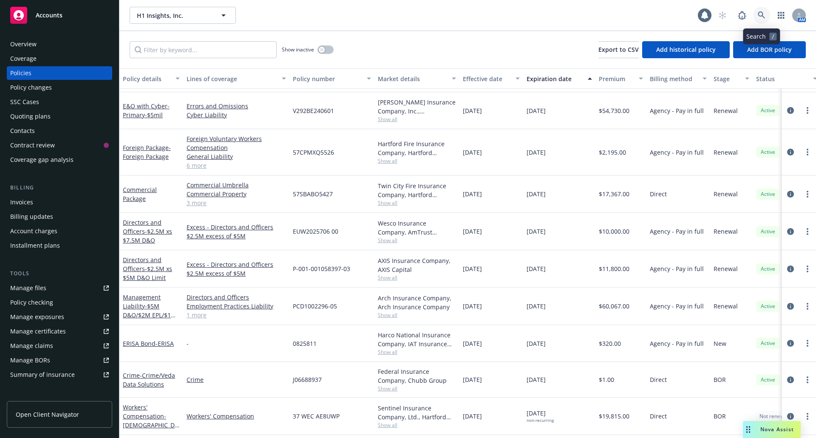
click at [763, 17] on icon at bounding box center [761, 14] width 7 height 7
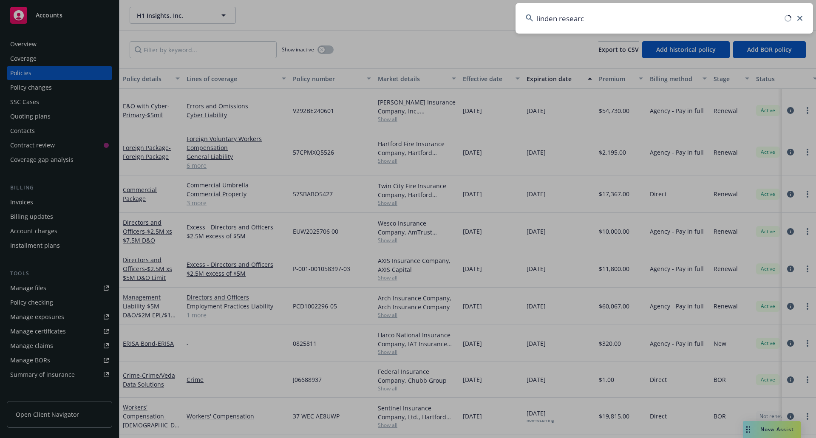
type input "linden research"
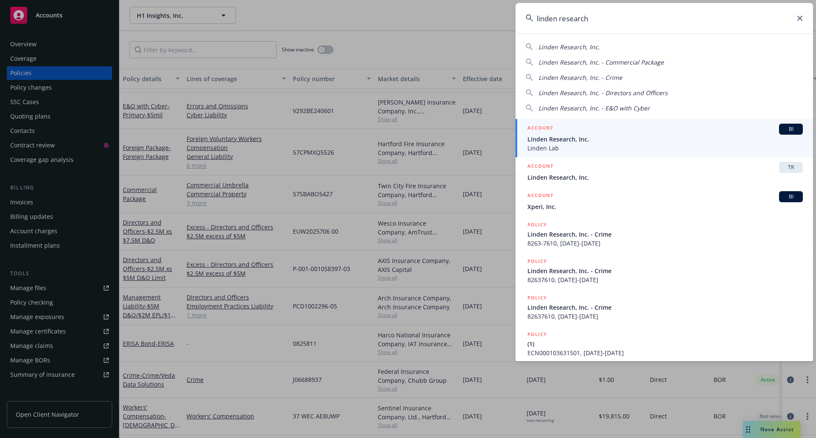
click at [639, 133] on div "ACCOUNT BI" at bounding box center [665, 129] width 275 height 11
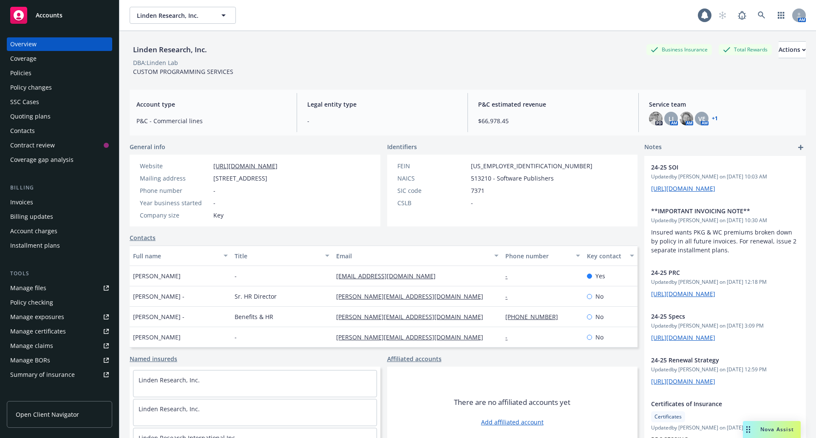
click at [27, 69] on div "Policies" at bounding box center [20, 73] width 21 height 14
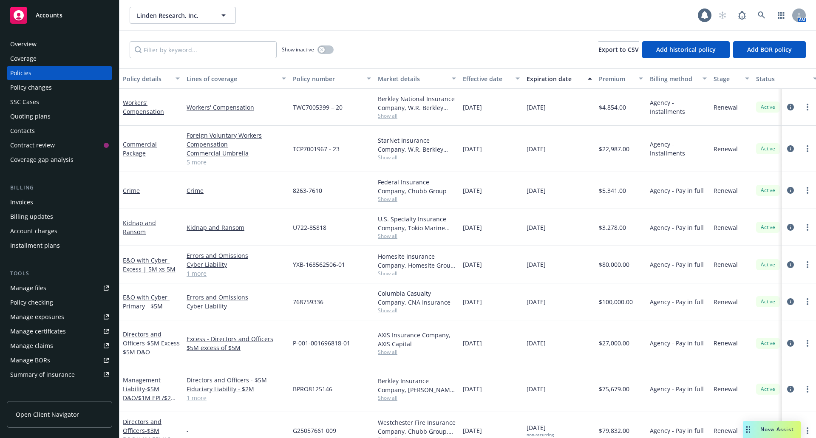
scroll to position [38, 0]
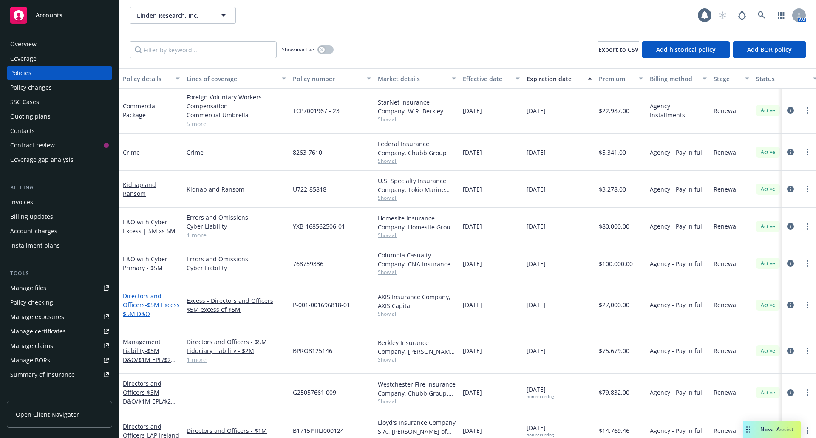
click at [143, 304] on link "Directors and Officers - $5M Excess $5M D&O" at bounding box center [151, 305] width 57 height 26
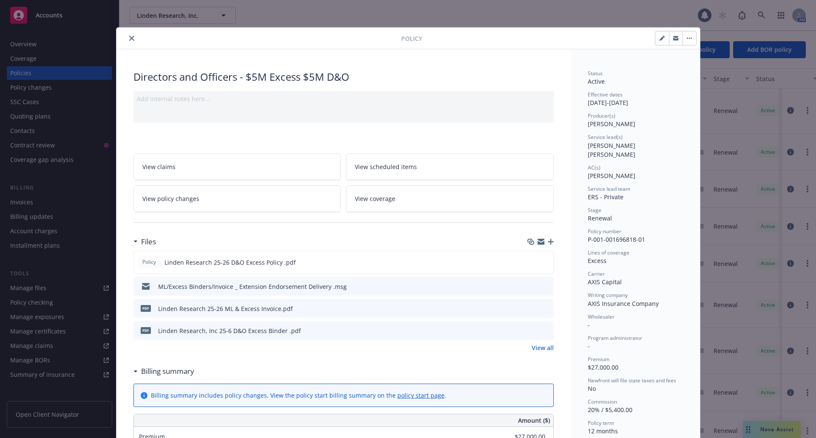
click at [131, 37] on button "close" at bounding box center [132, 38] width 10 height 10
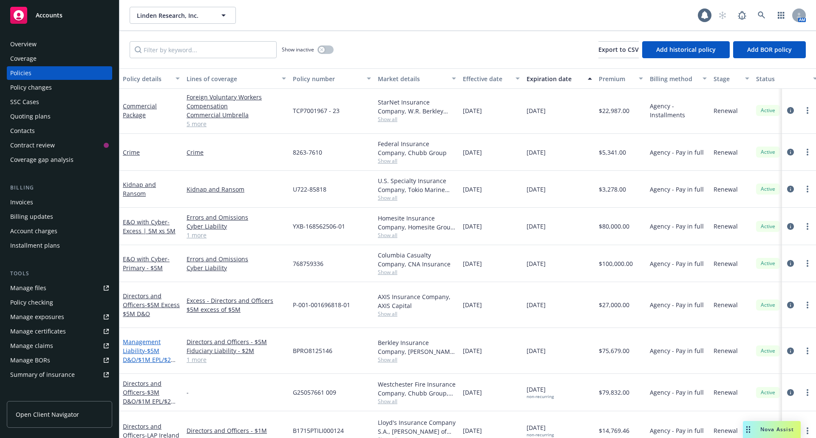
click at [137, 338] on link "Management Liability - $5M D&O/$1M EPL/$2M FID" at bounding box center [150, 355] width 54 height 35
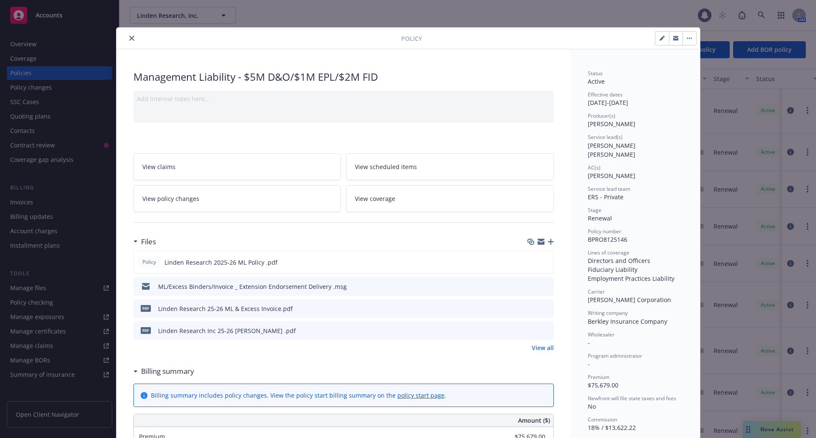
click at [129, 37] on icon "close" at bounding box center [131, 38] width 5 height 5
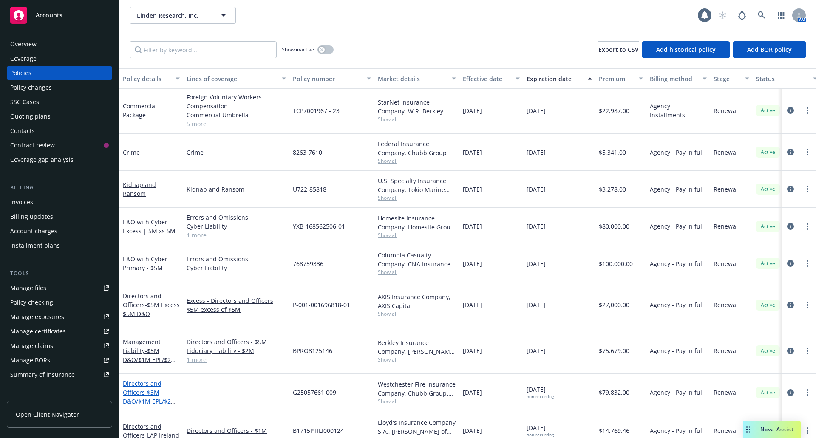
click at [145, 389] on span "- $3M D&O/$1M EPL/$2M FID" at bounding box center [150, 402] width 54 height 26
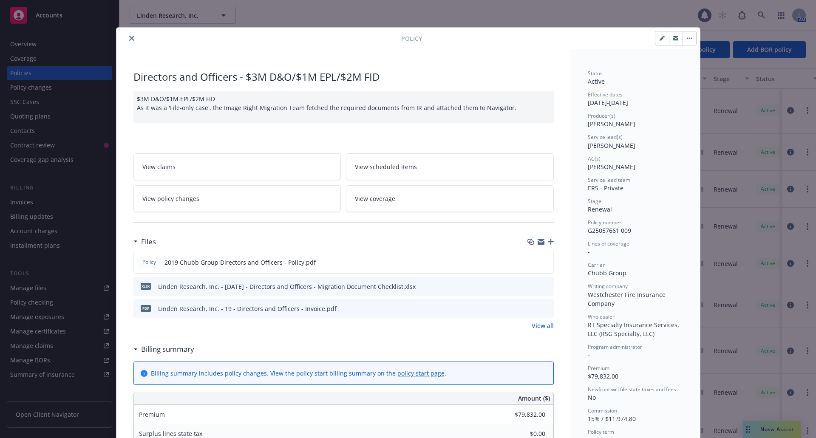
click at [128, 35] on button "close" at bounding box center [132, 38] width 10 height 10
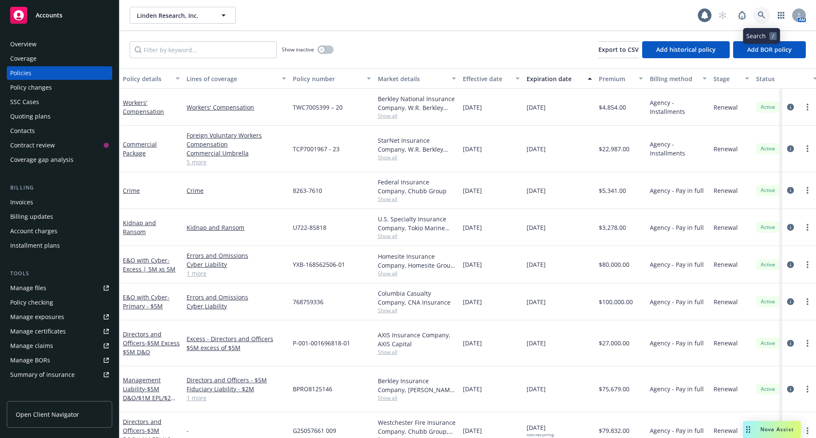
click at [765, 14] on icon at bounding box center [762, 15] width 8 height 8
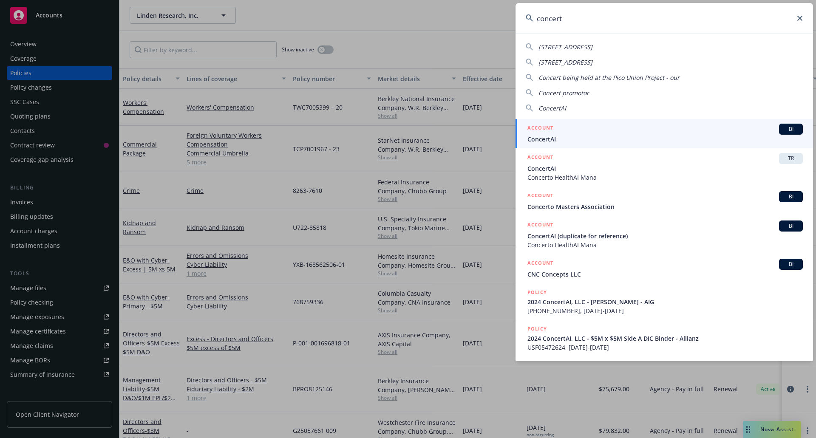
type input "concert"
click at [607, 127] on div "ACCOUNT BI" at bounding box center [665, 129] width 275 height 11
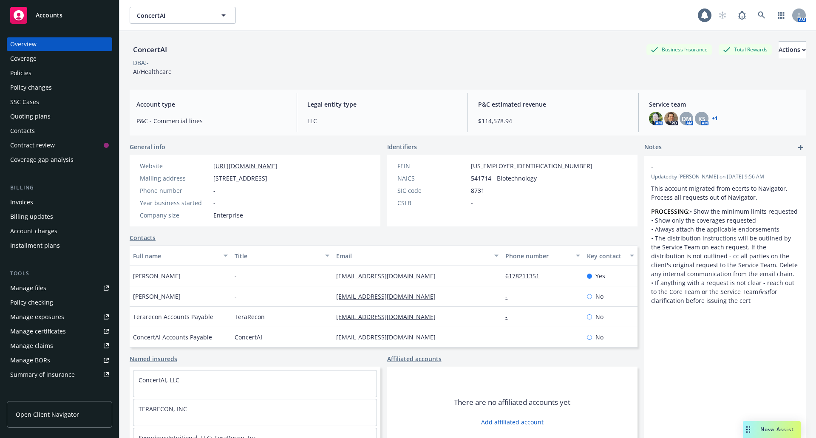
click at [28, 71] on div "Policies" at bounding box center [20, 73] width 21 height 14
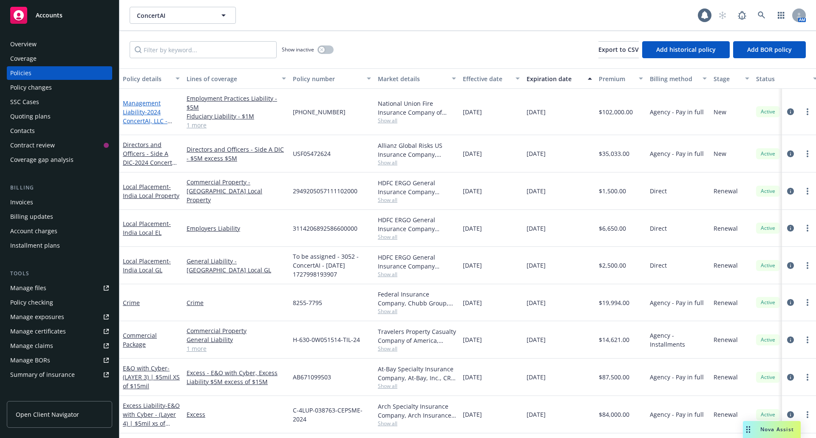
click at [143, 108] on link "Management Liability - 2024 ConcertAI, LLC - ML Binder - AIG" at bounding box center [148, 121] width 51 height 44
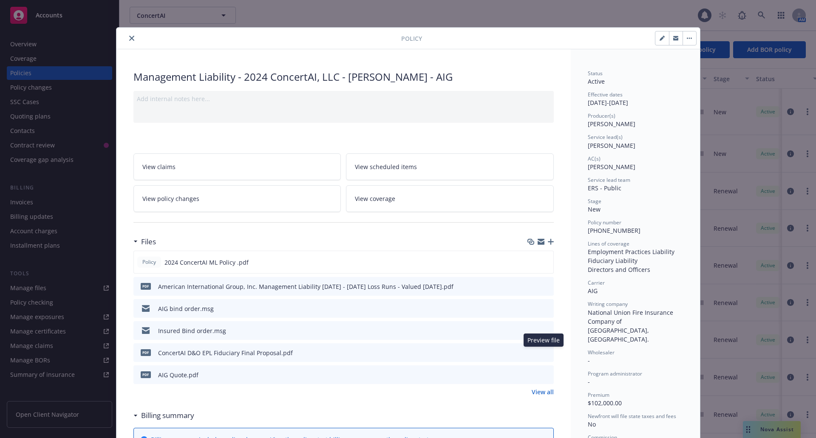
click at [542, 352] on icon "preview file" at bounding box center [546, 352] width 8 height 6
click at [129, 38] on icon "close" at bounding box center [131, 38] width 5 height 5
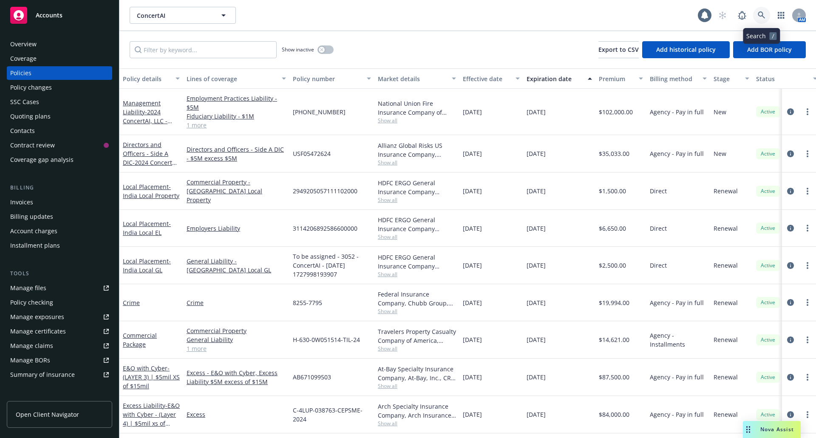
click at [758, 17] on link at bounding box center [761, 15] width 17 height 17
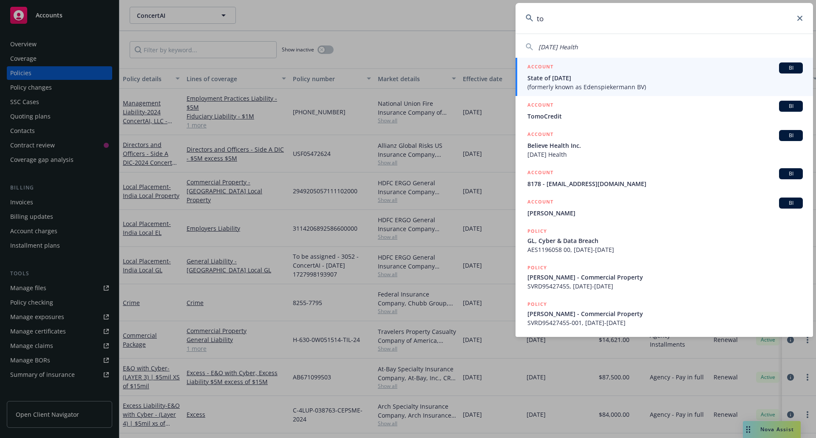
type input "t"
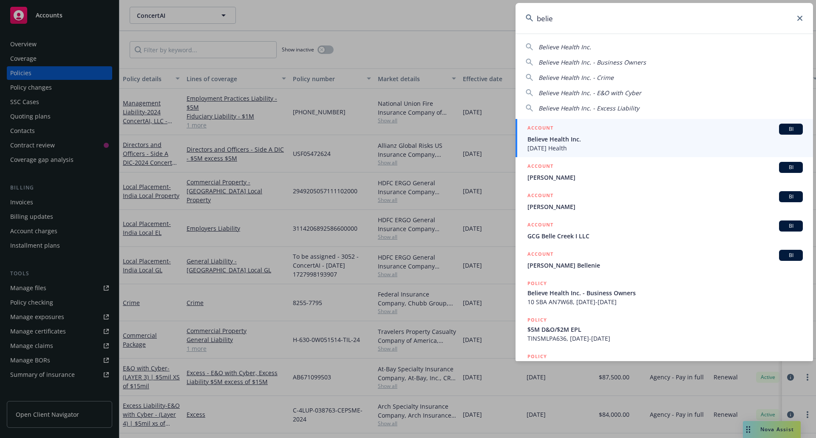
type input "belie"
click at [580, 150] on span "Tomorrow Health" at bounding box center [665, 148] width 275 height 9
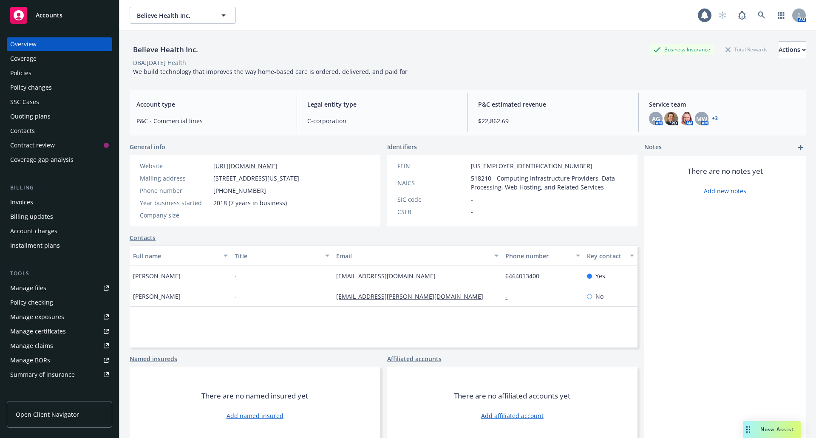
click at [16, 71] on div "Policies" at bounding box center [20, 73] width 21 height 14
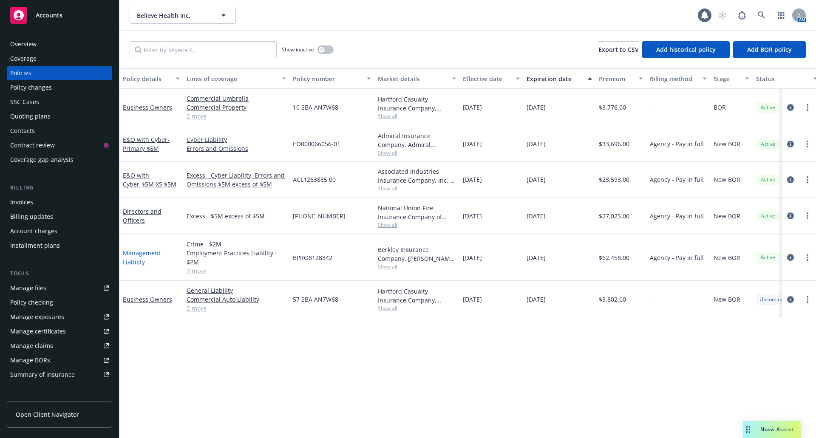
click at [130, 255] on link "Management Liability" at bounding box center [142, 257] width 38 height 17
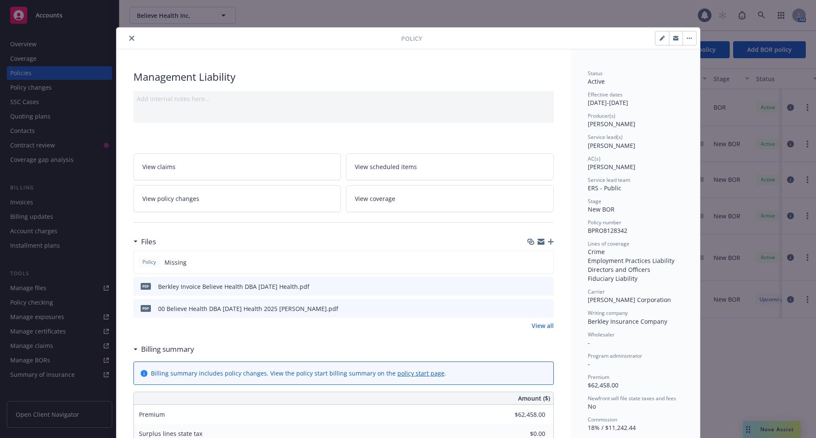
click at [542, 307] on icon "preview file" at bounding box center [546, 308] width 8 height 6
click at [129, 38] on icon "close" at bounding box center [131, 38] width 5 height 5
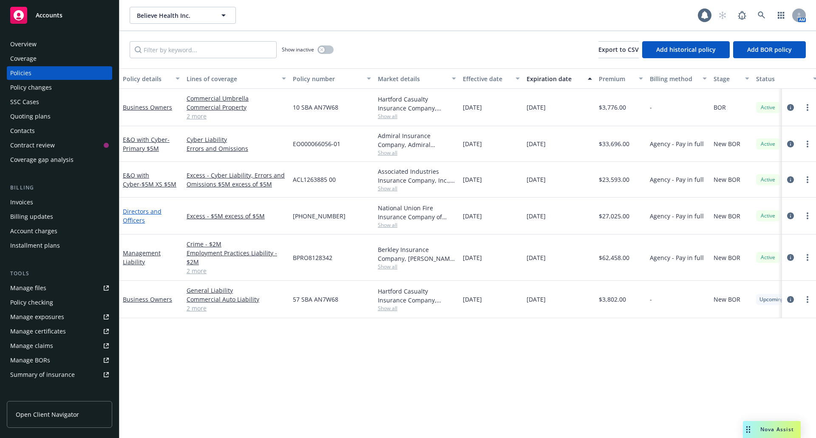
click at [133, 214] on link "Directors and Officers" at bounding box center [142, 215] width 39 height 17
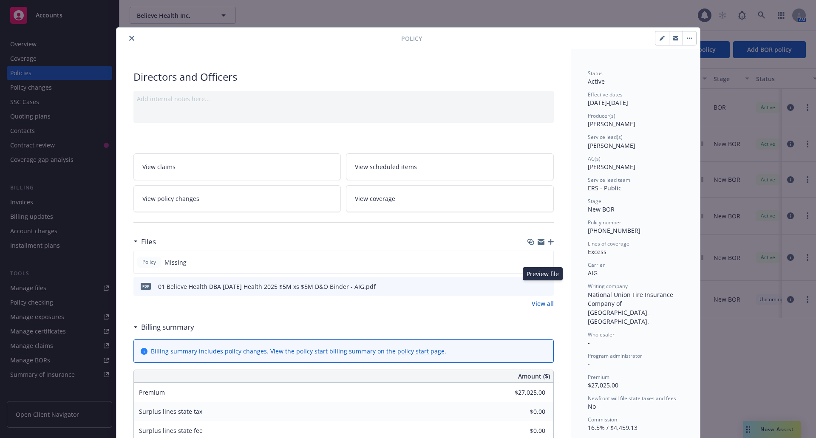
click at [542, 288] on icon "preview file" at bounding box center [546, 286] width 8 height 6
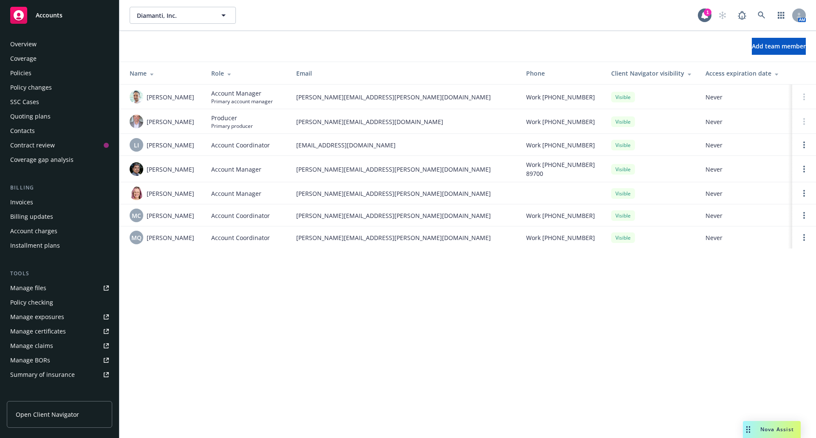
click at [26, 98] on div "SSC Cases" at bounding box center [24, 102] width 29 height 14
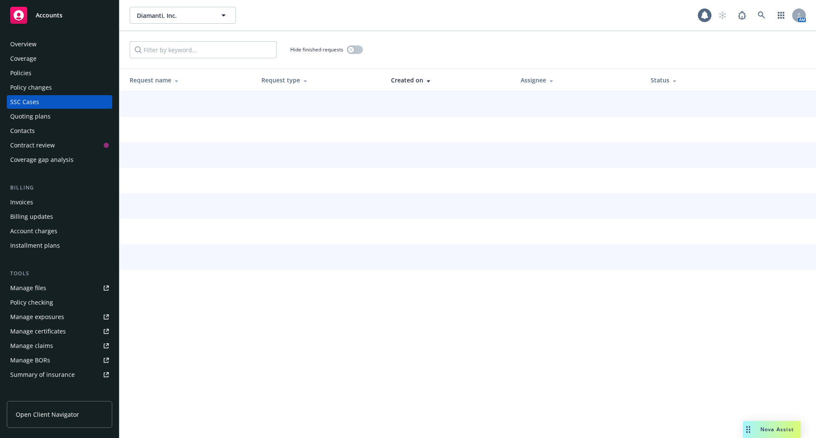
click at [31, 46] on div "Overview" at bounding box center [23, 44] width 26 height 14
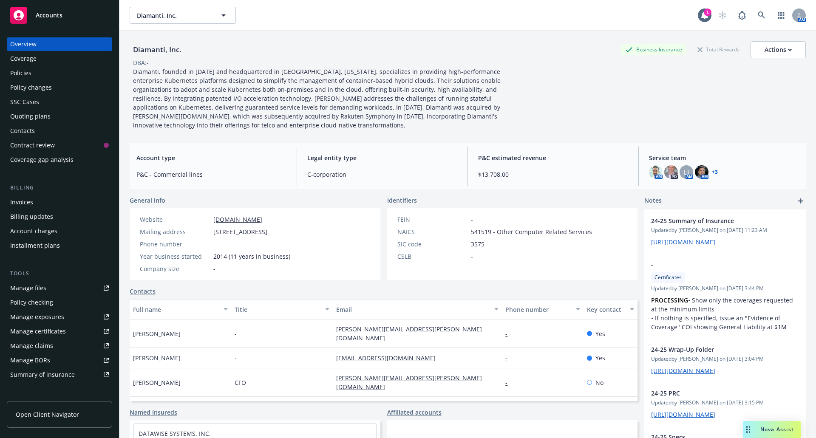
click at [27, 70] on div "Policies" at bounding box center [20, 73] width 21 height 14
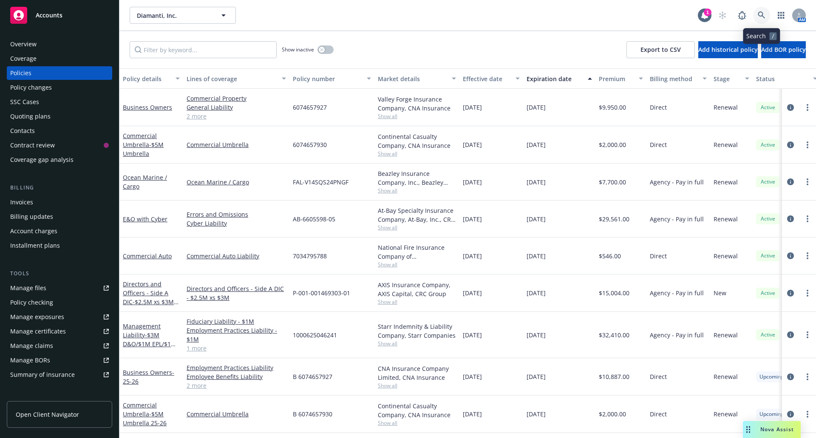
click at [761, 15] on icon at bounding box center [762, 15] width 8 height 8
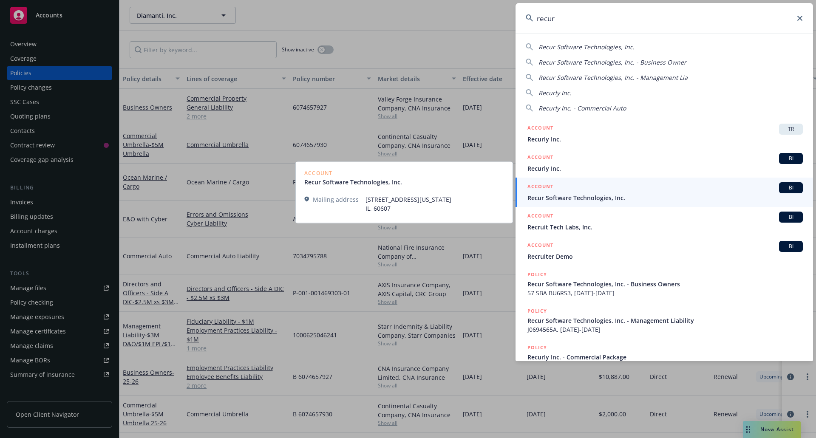
type input "recur"
click at [619, 195] on span "Recur Software Technologies, Inc." at bounding box center [665, 197] width 275 height 9
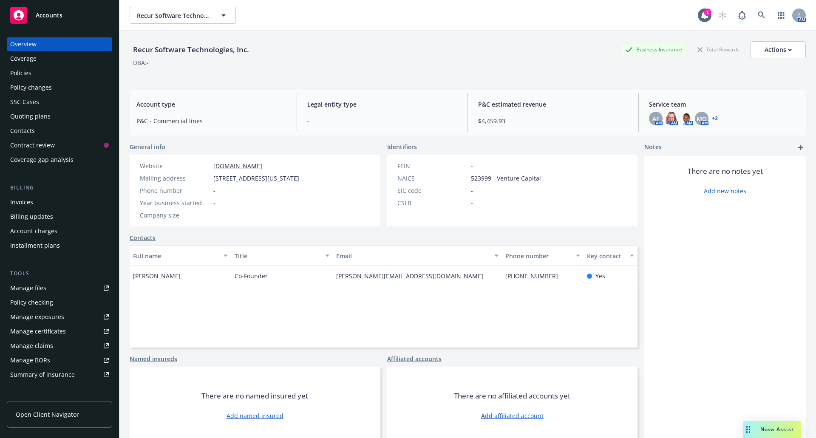
click at [33, 73] on div "Policies" at bounding box center [59, 73] width 99 height 14
